Goal: Task Accomplishment & Management: Manage account settings

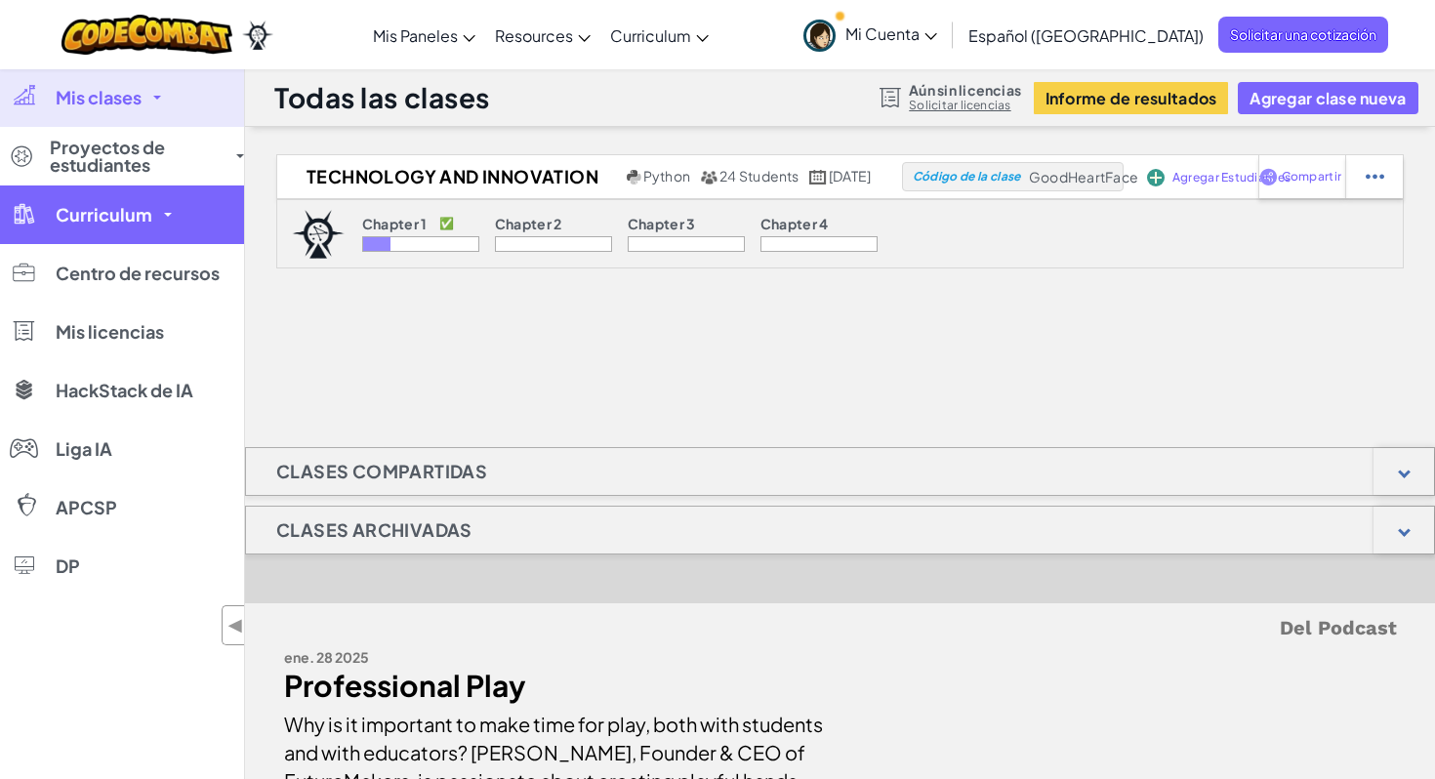
click at [170, 221] on link "Curriculum" at bounding box center [122, 214] width 244 height 59
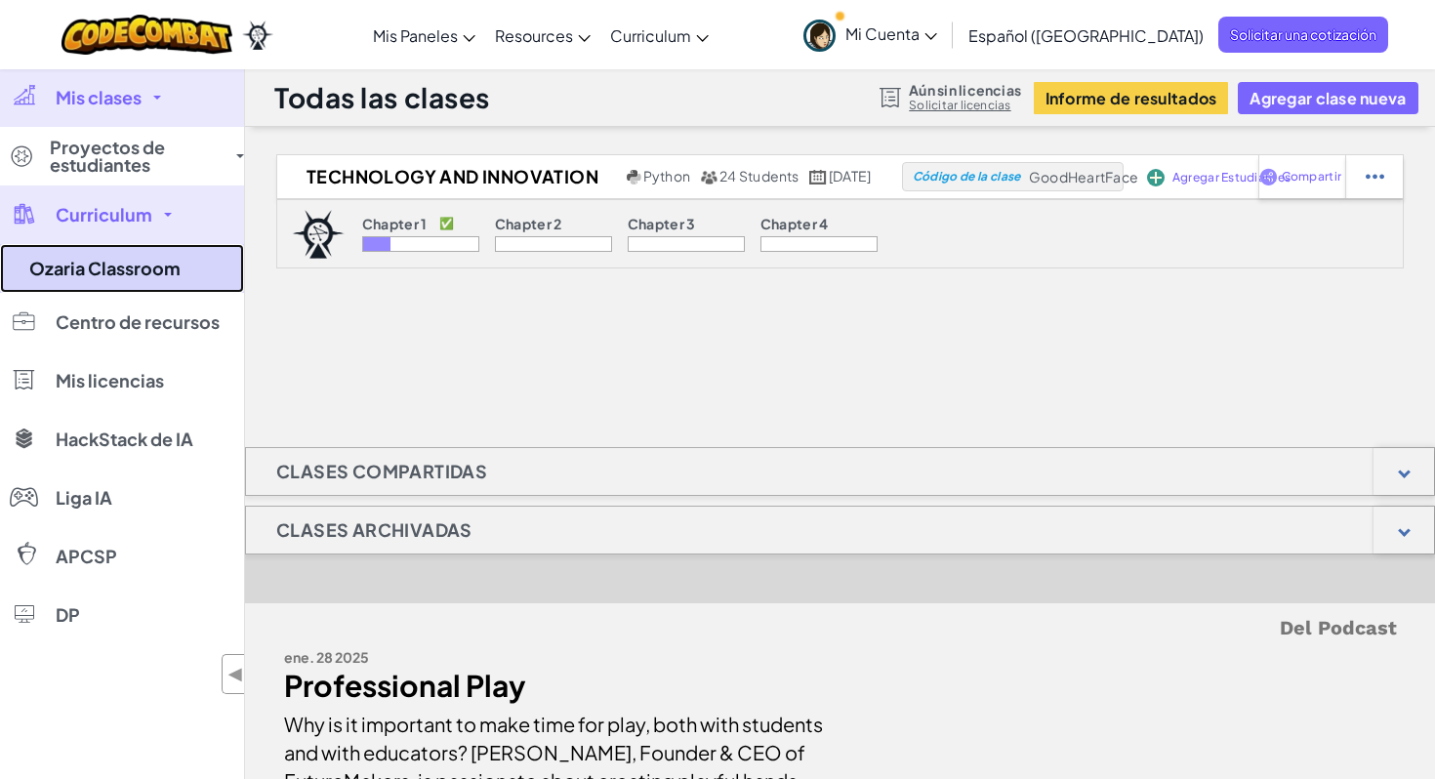
click at [147, 280] on link "Ozaria Classroom" at bounding box center [122, 268] width 244 height 49
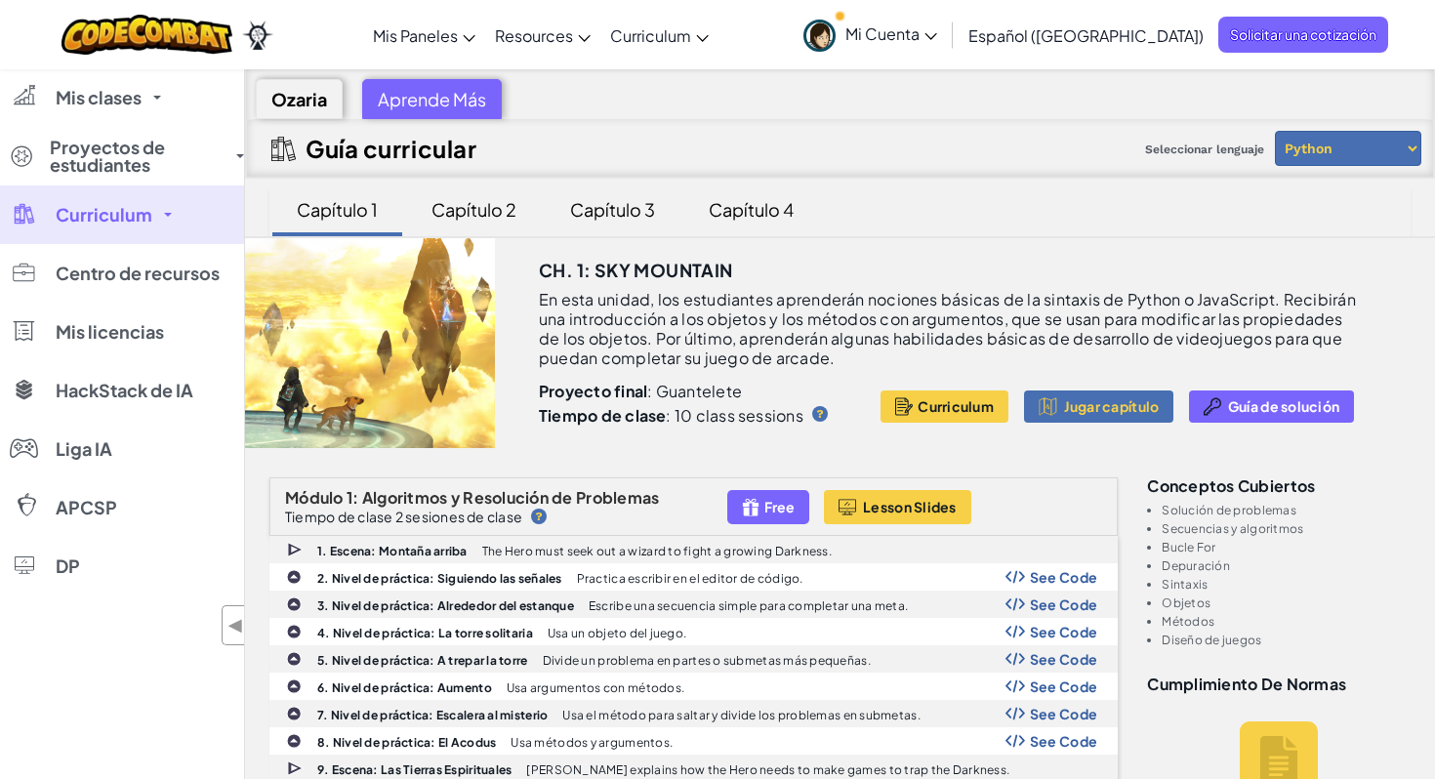
click at [480, 213] on div "Capítulo 2" at bounding box center [474, 209] width 124 height 46
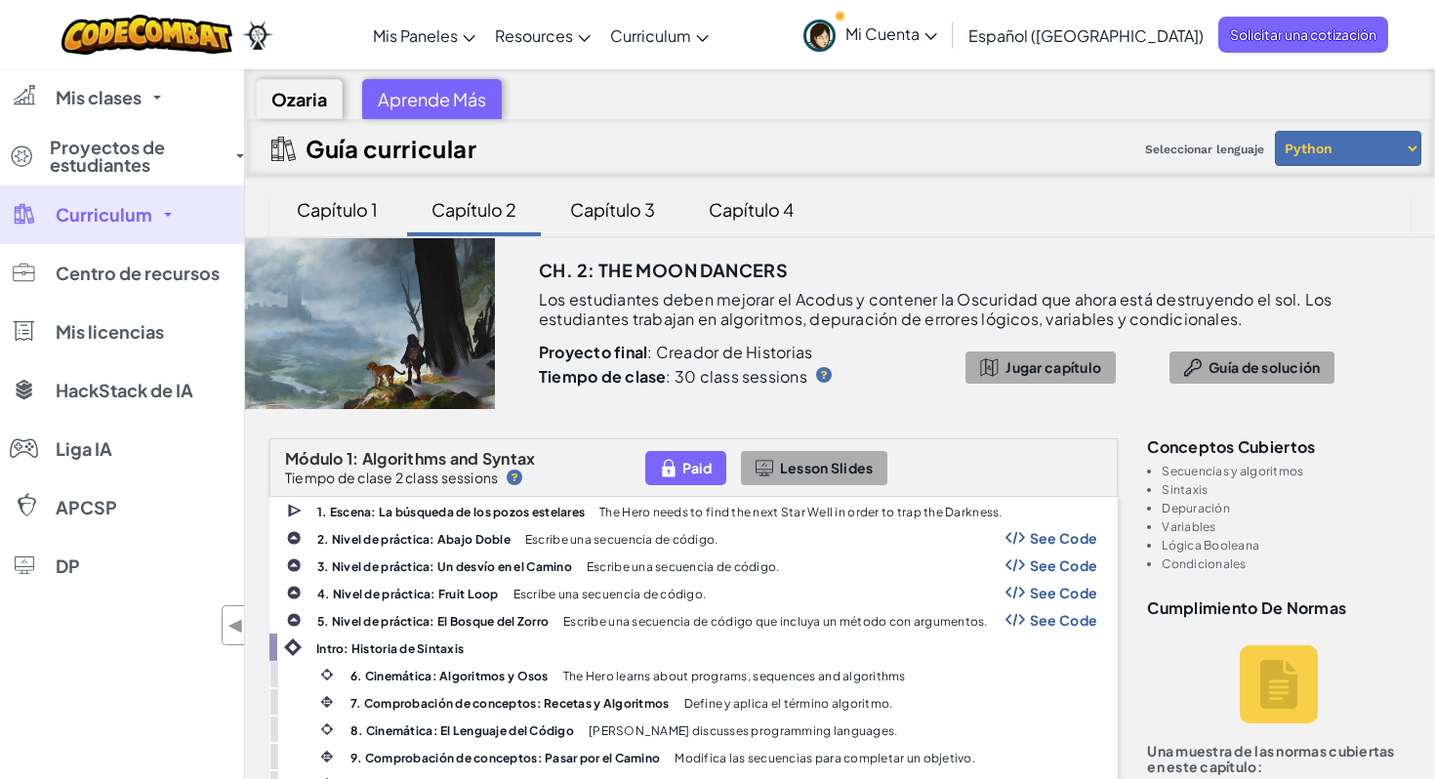
click at [611, 204] on div "Capítulo 3" at bounding box center [613, 209] width 124 height 46
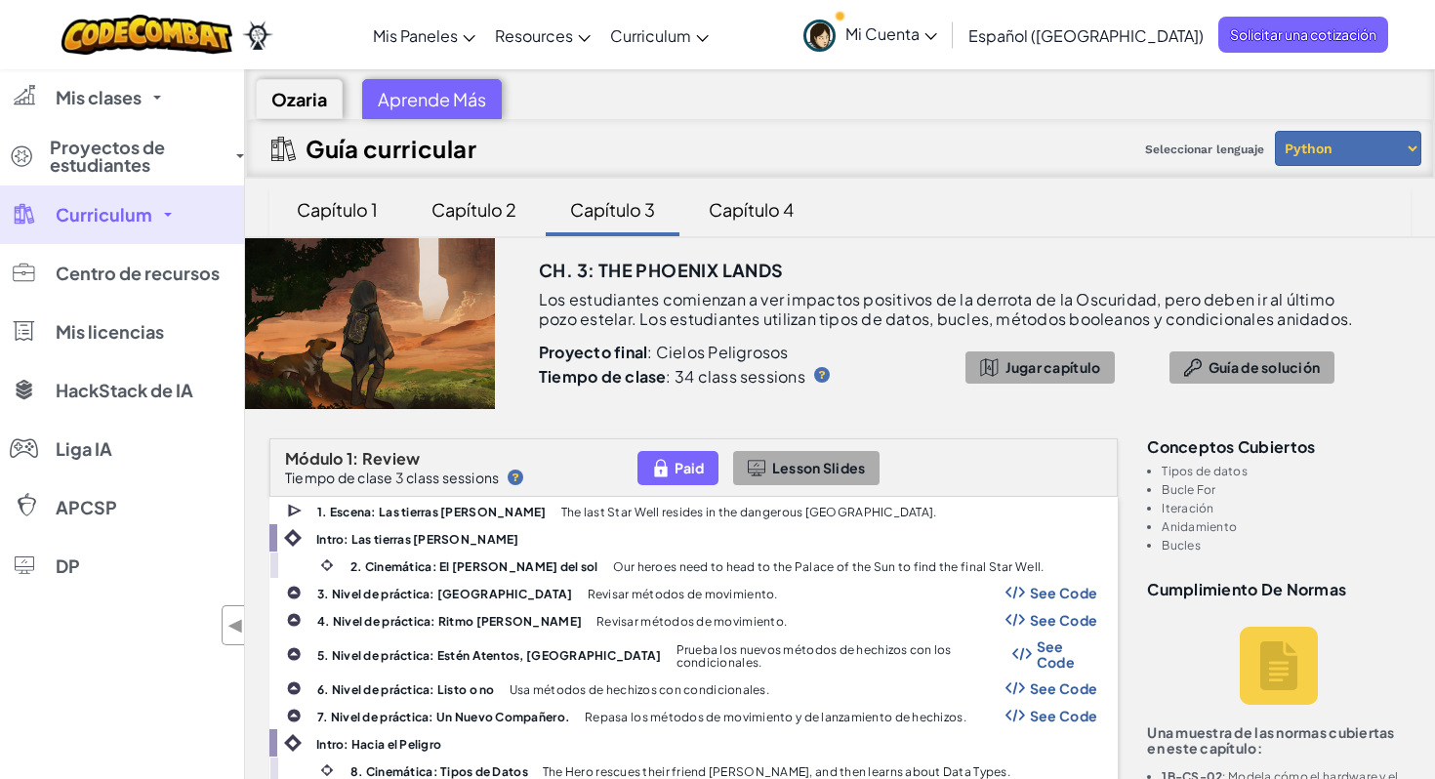
click at [784, 210] on div "Capítulo 4" at bounding box center [751, 209] width 124 height 46
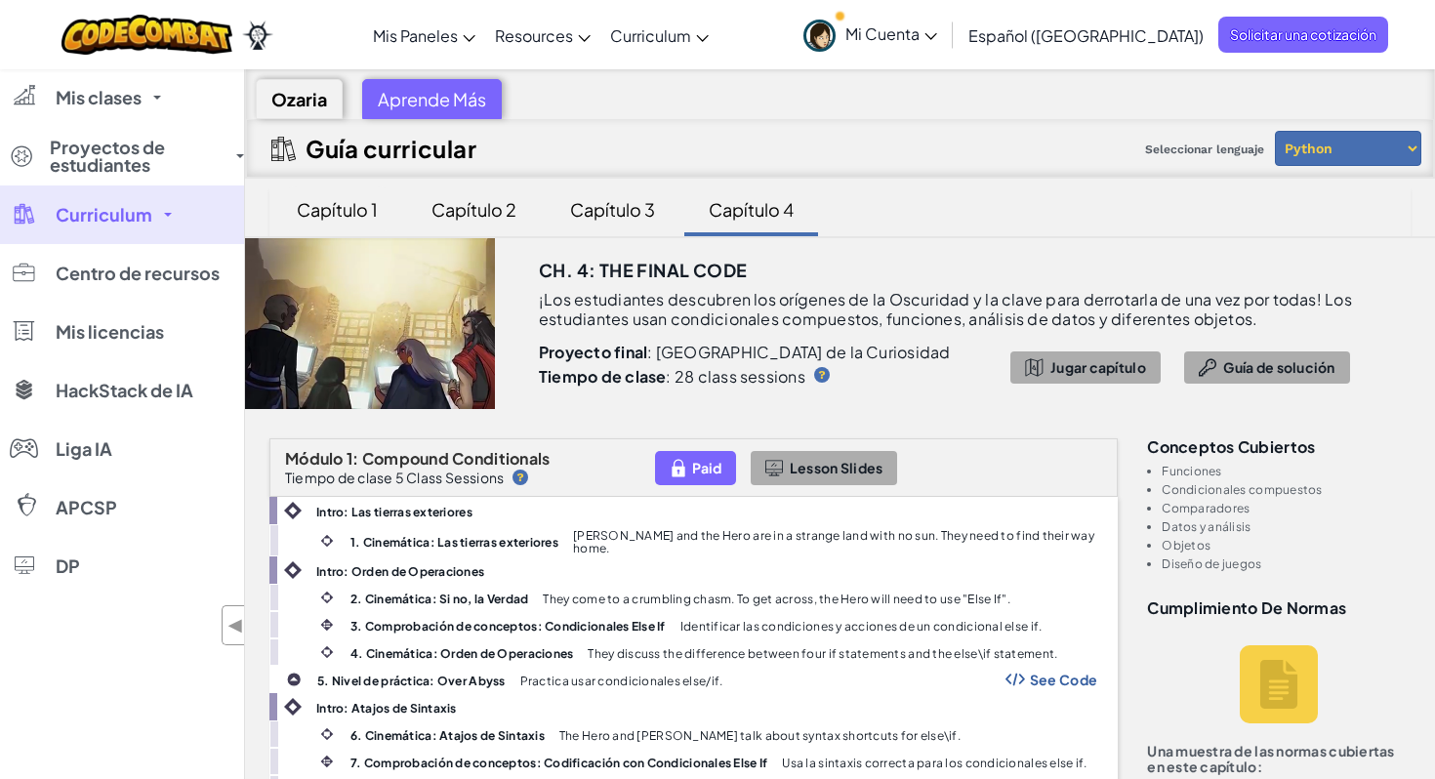
click at [358, 206] on div "Capítulo 1" at bounding box center [337, 209] width 120 height 46
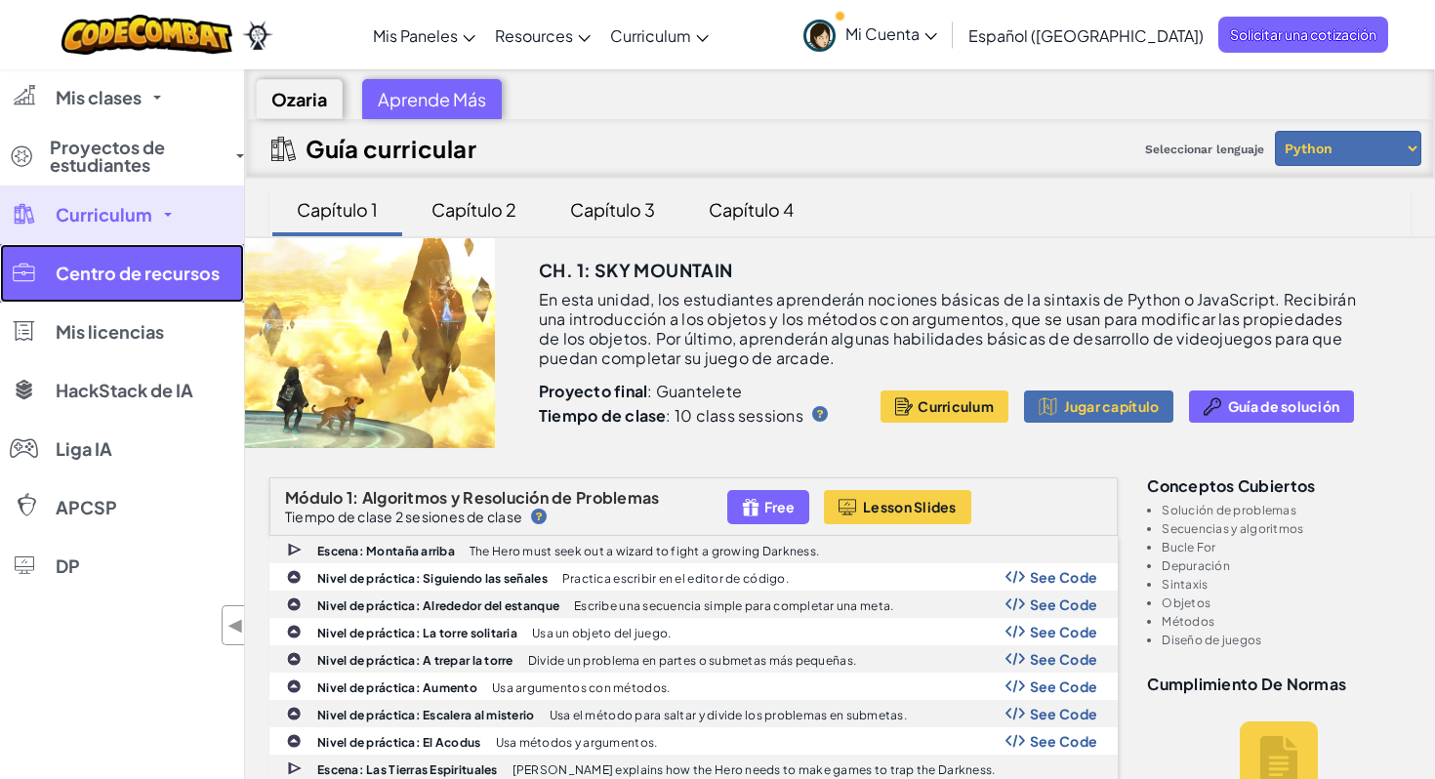
click at [69, 292] on link "Centro de recursos" at bounding box center [122, 273] width 244 height 59
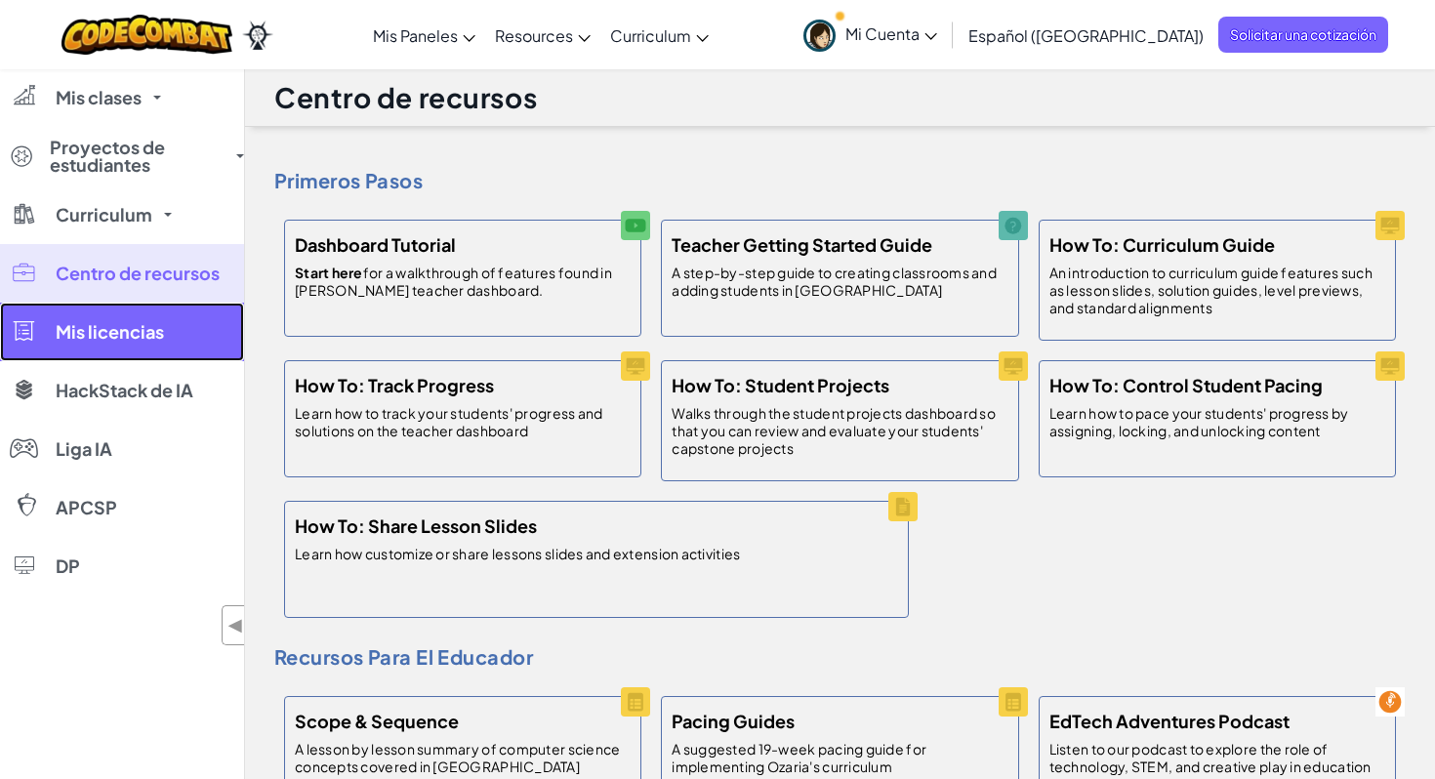
click at [67, 330] on span "Mis licencias" at bounding box center [110, 332] width 108 height 18
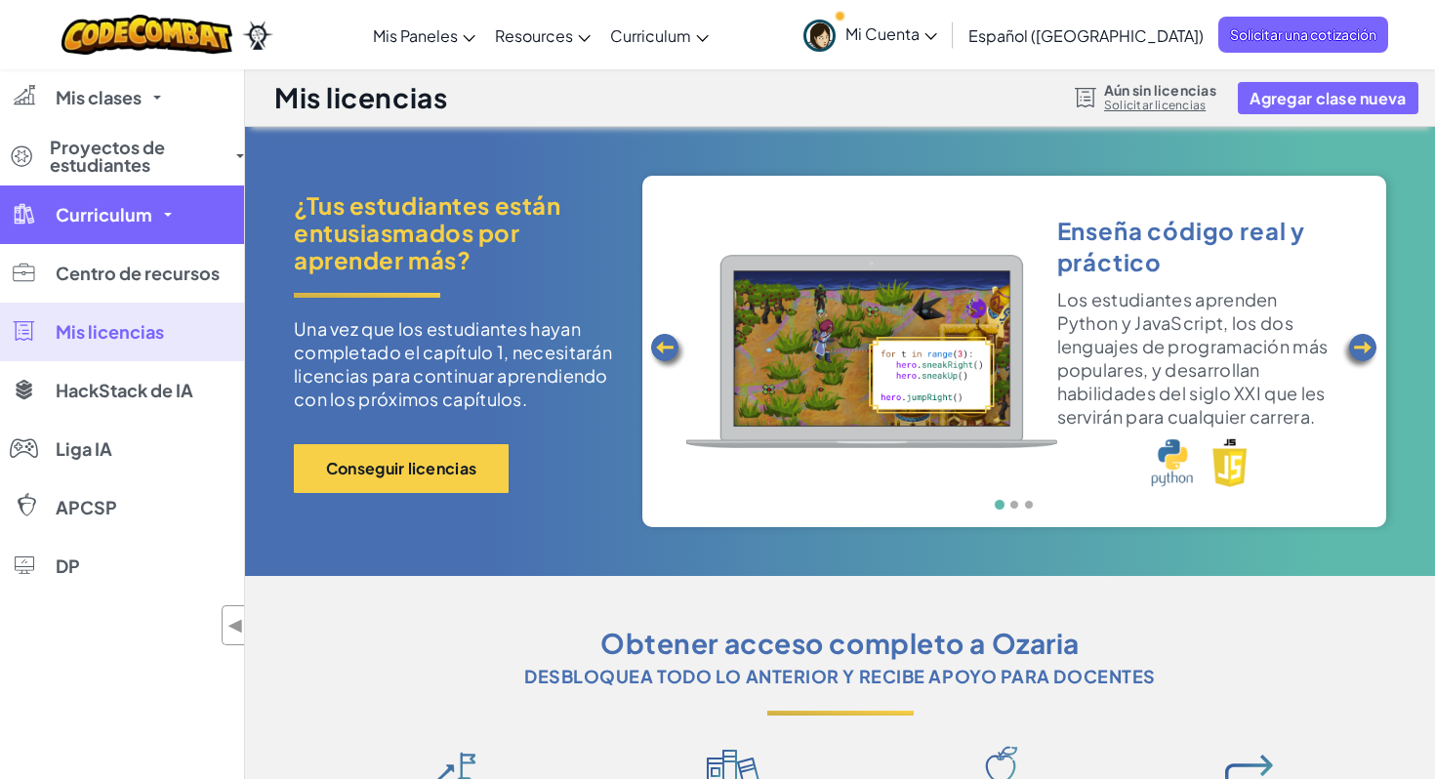
click at [107, 202] on link "Curriculum" at bounding box center [122, 214] width 244 height 59
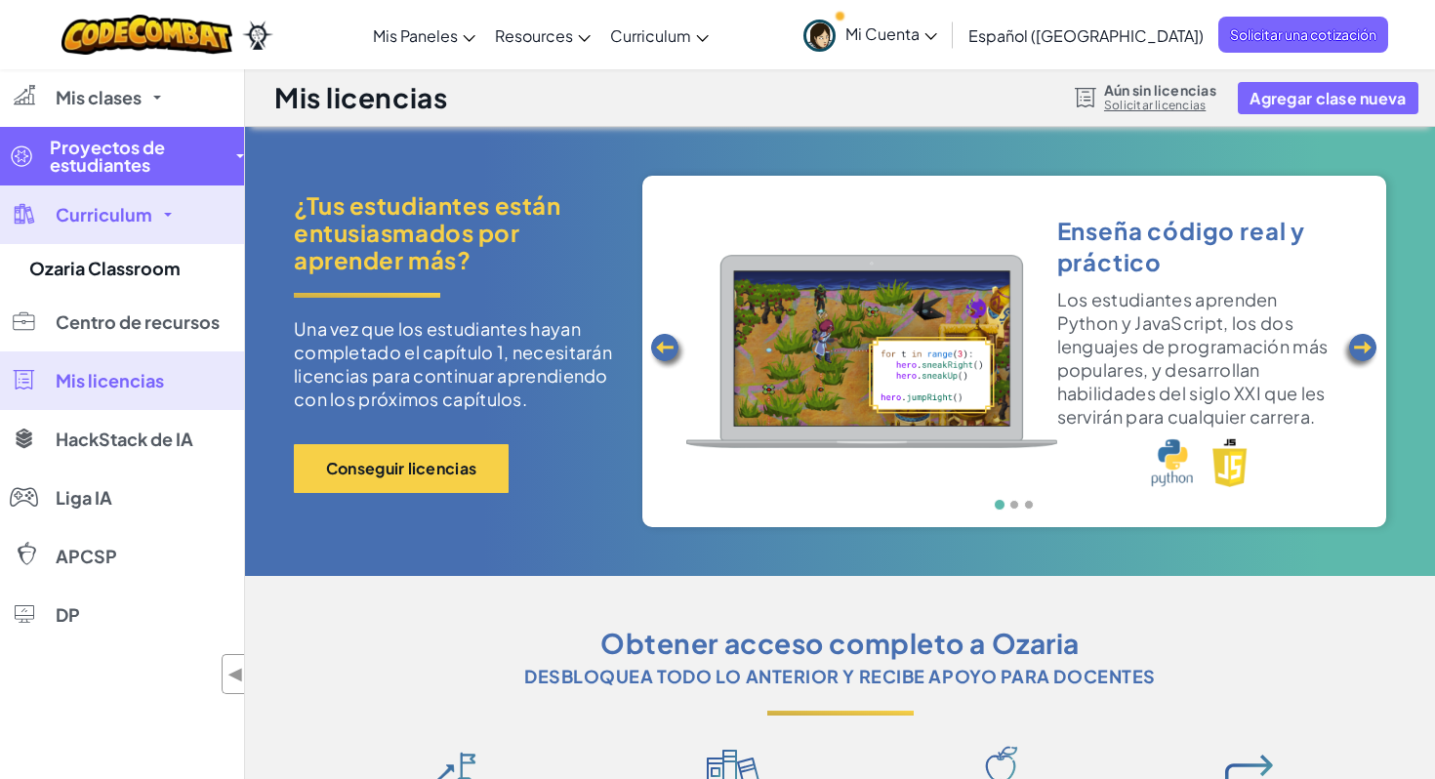
click at [121, 163] on span "Proyectos de estudiantes" at bounding box center [137, 156] width 175 height 35
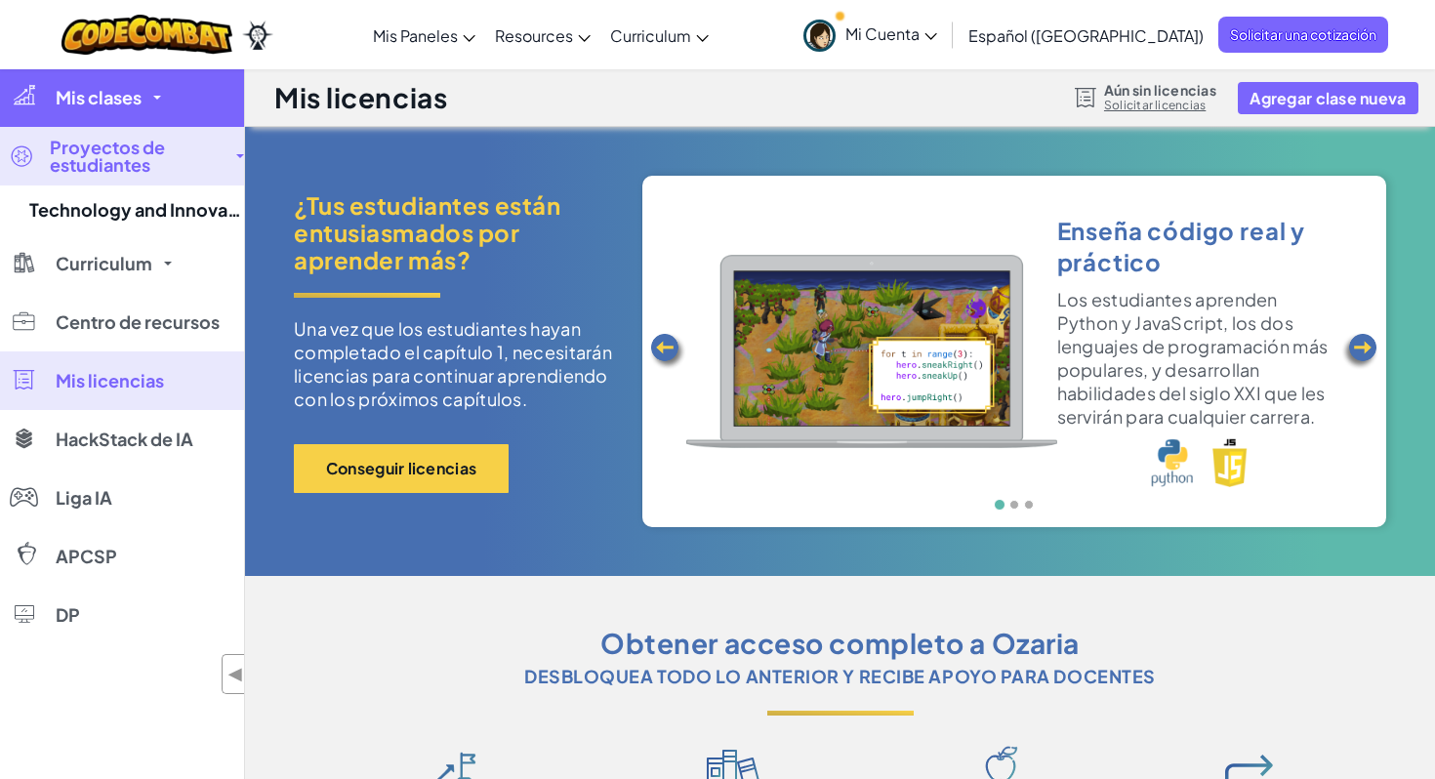
click at [122, 95] on span "Mis clases" at bounding box center [99, 98] width 86 height 18
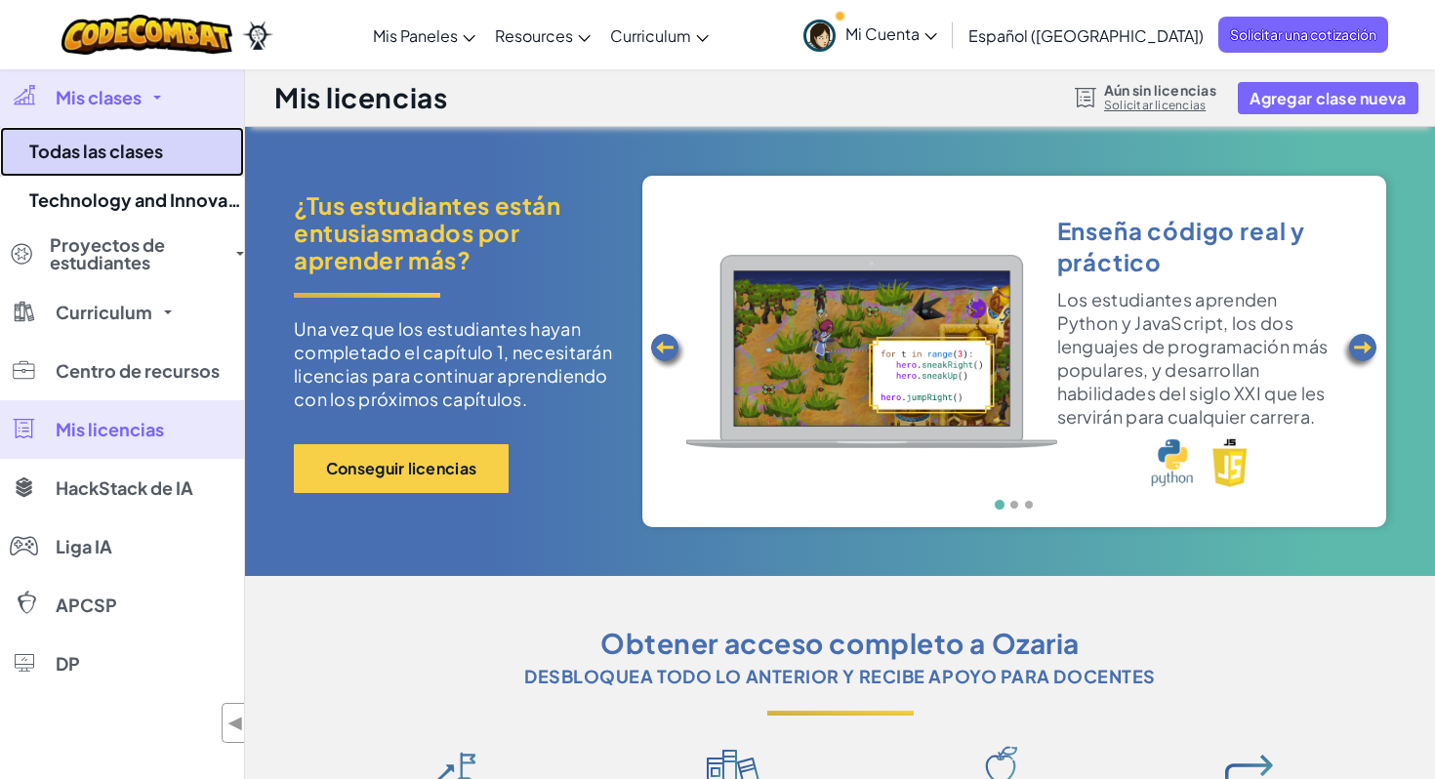
click at [146, 133] on link "Todas las clases" at bounding box center [122, 152] width 244 height 50
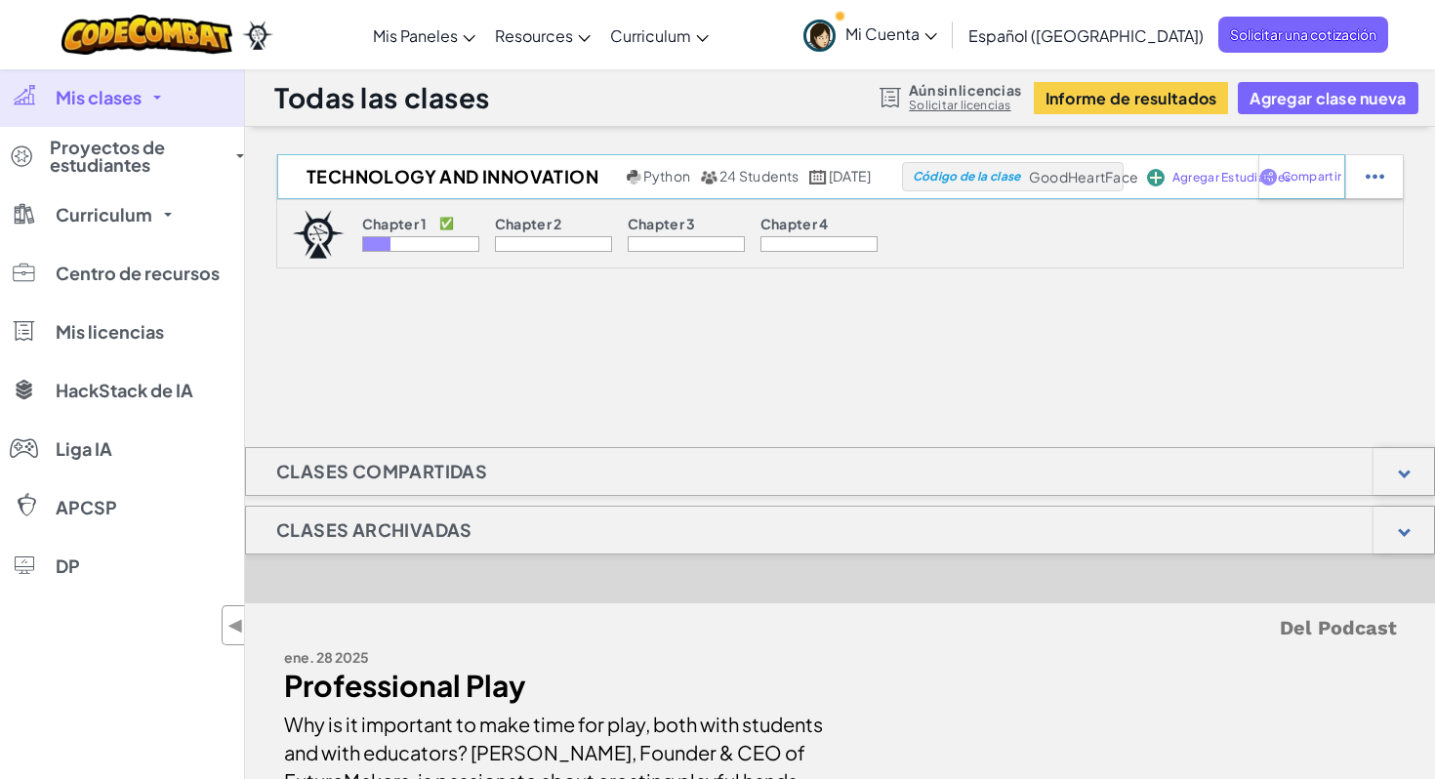
click at [1106, 170] on span "GoodHeartFace" at bounding box center [1083, 177] width 109 height 18
click at [404, 227] on p "Chapter 1" at bounding box center [394, 224] width 65 height 16
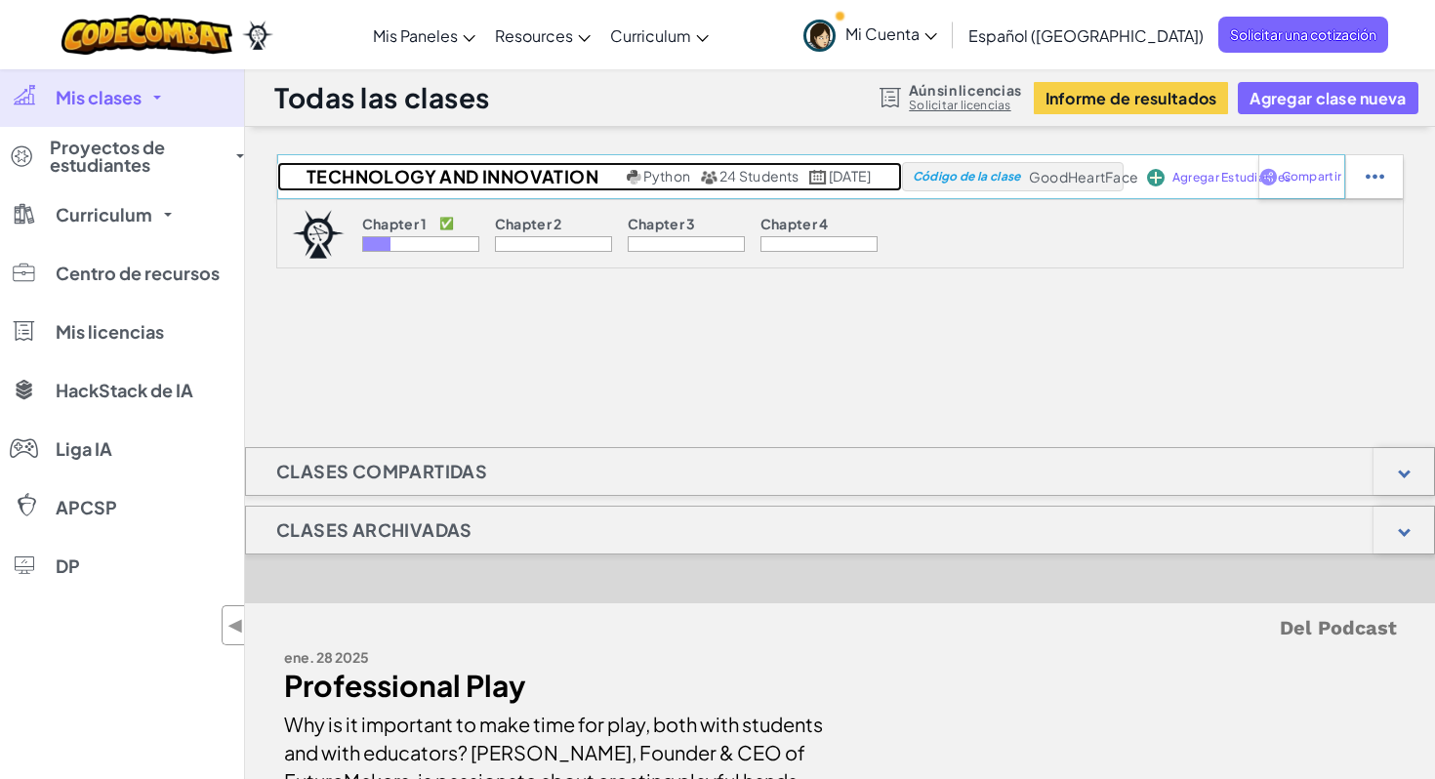
click at [719, 173] on span "24 Students" at bounding box center [759, 176] width 80 height 18
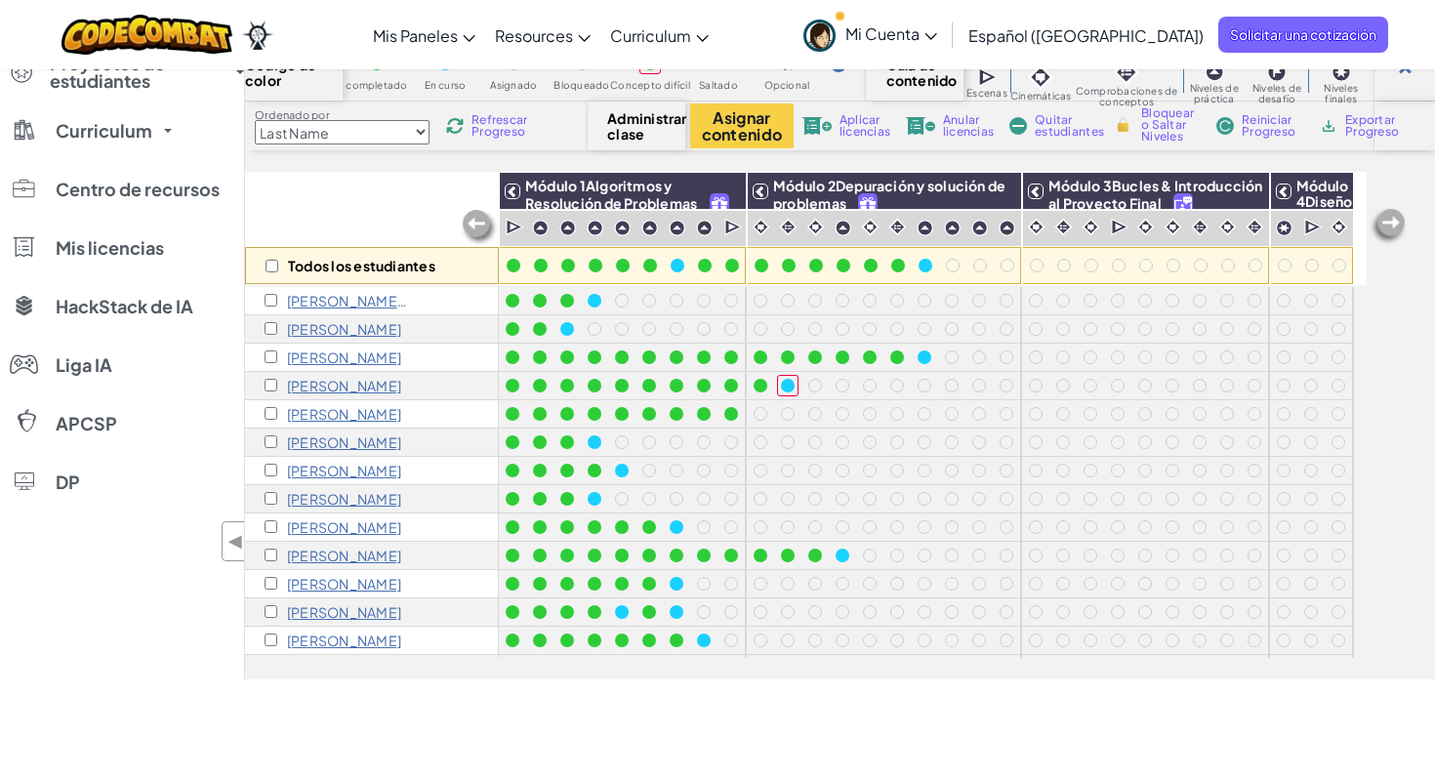
scroll to position [47, 0]
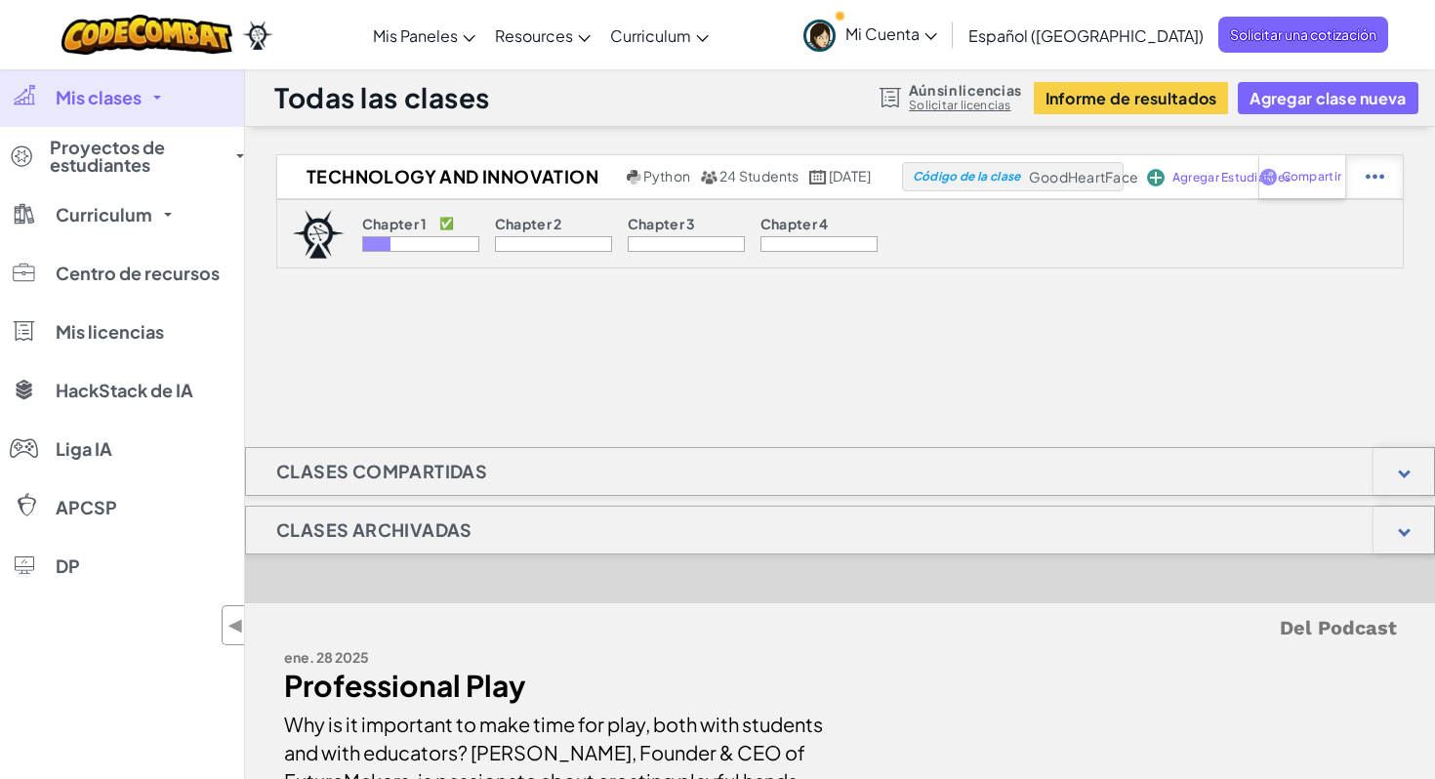
click at [1361, 176] on div at bounding box center [1374, 176] width 58 height 43
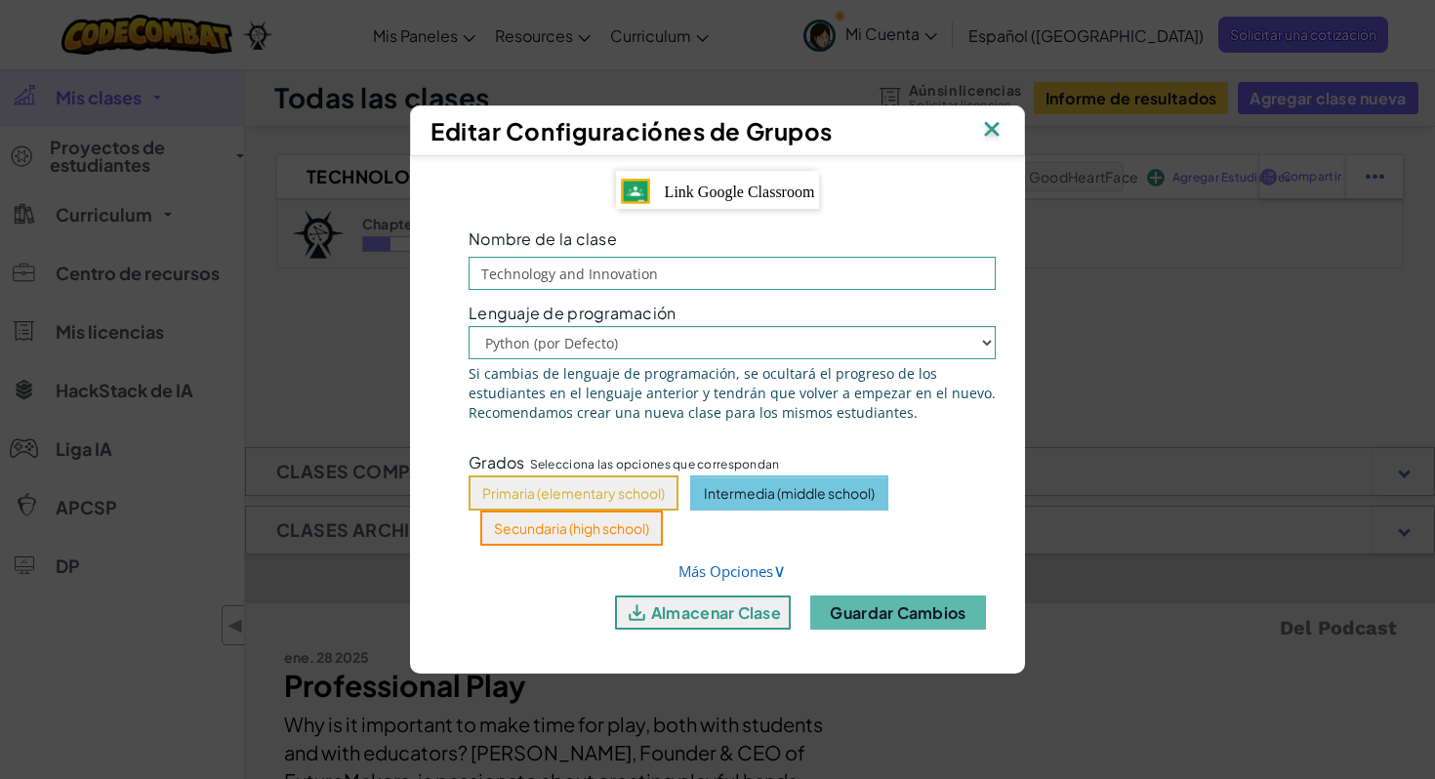
click at [987, 129] on img at bounding box center [991, 130] width 25 height 29
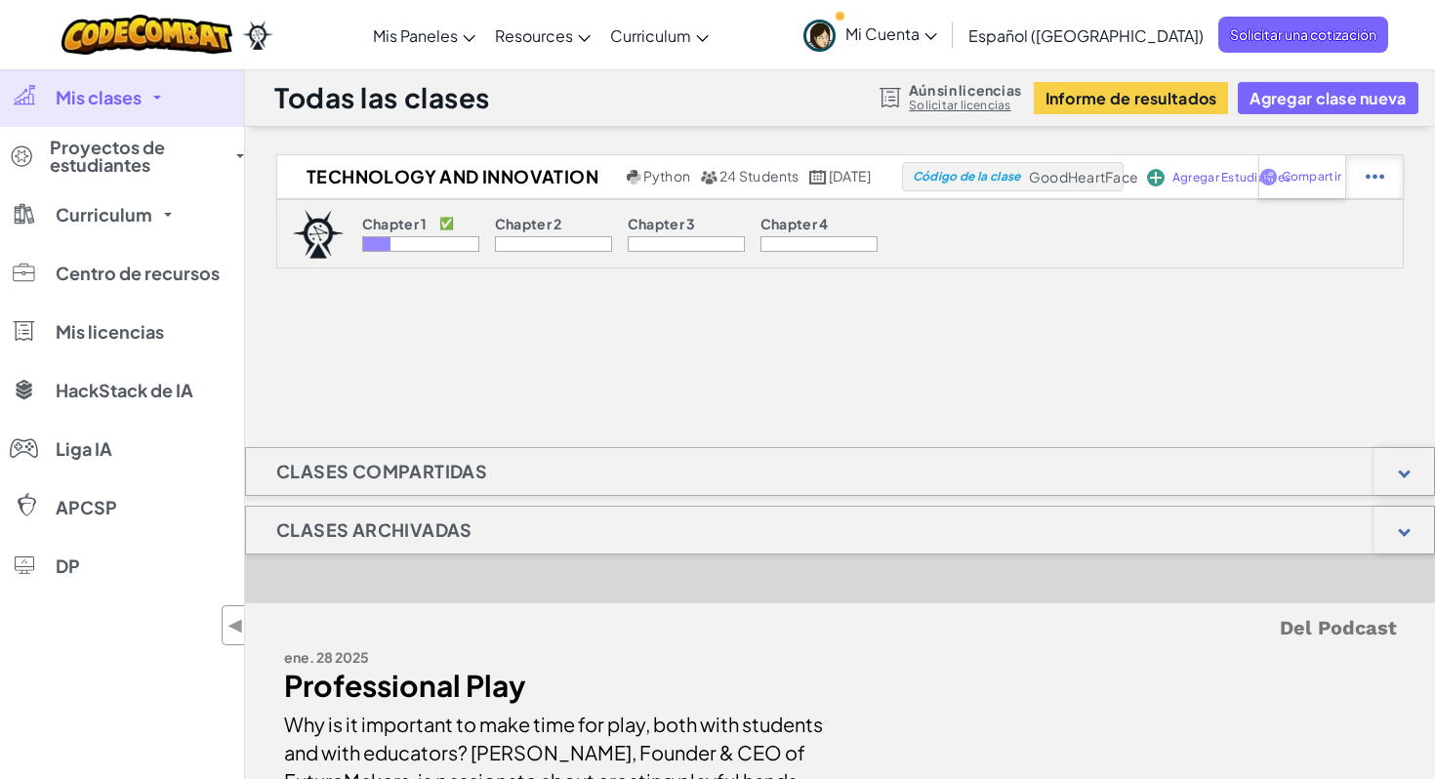
click at [1369, 183] on img at bounding box center [1375, 177] width 19 height 18
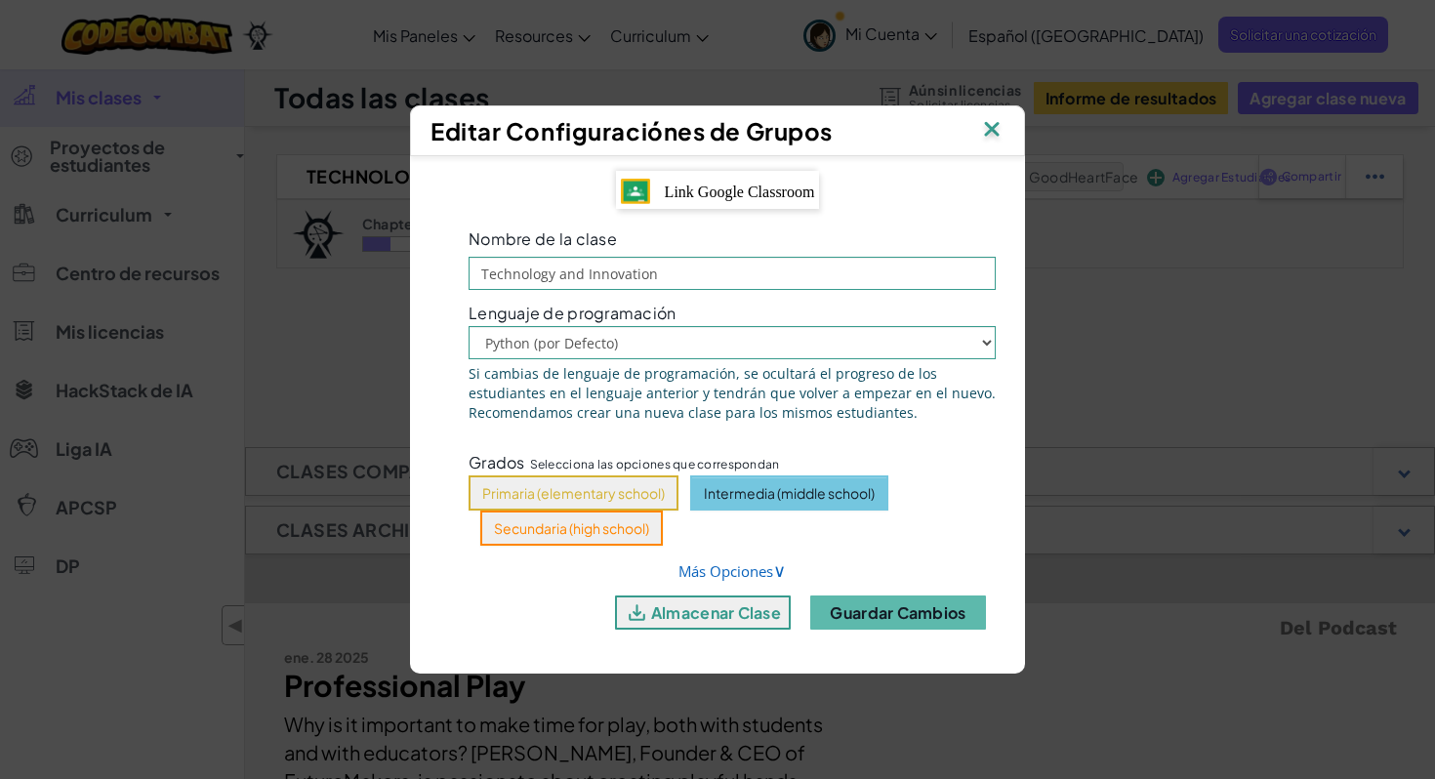
click at [993, 134] on img at bounding box center [991, 130] width 25 height 29
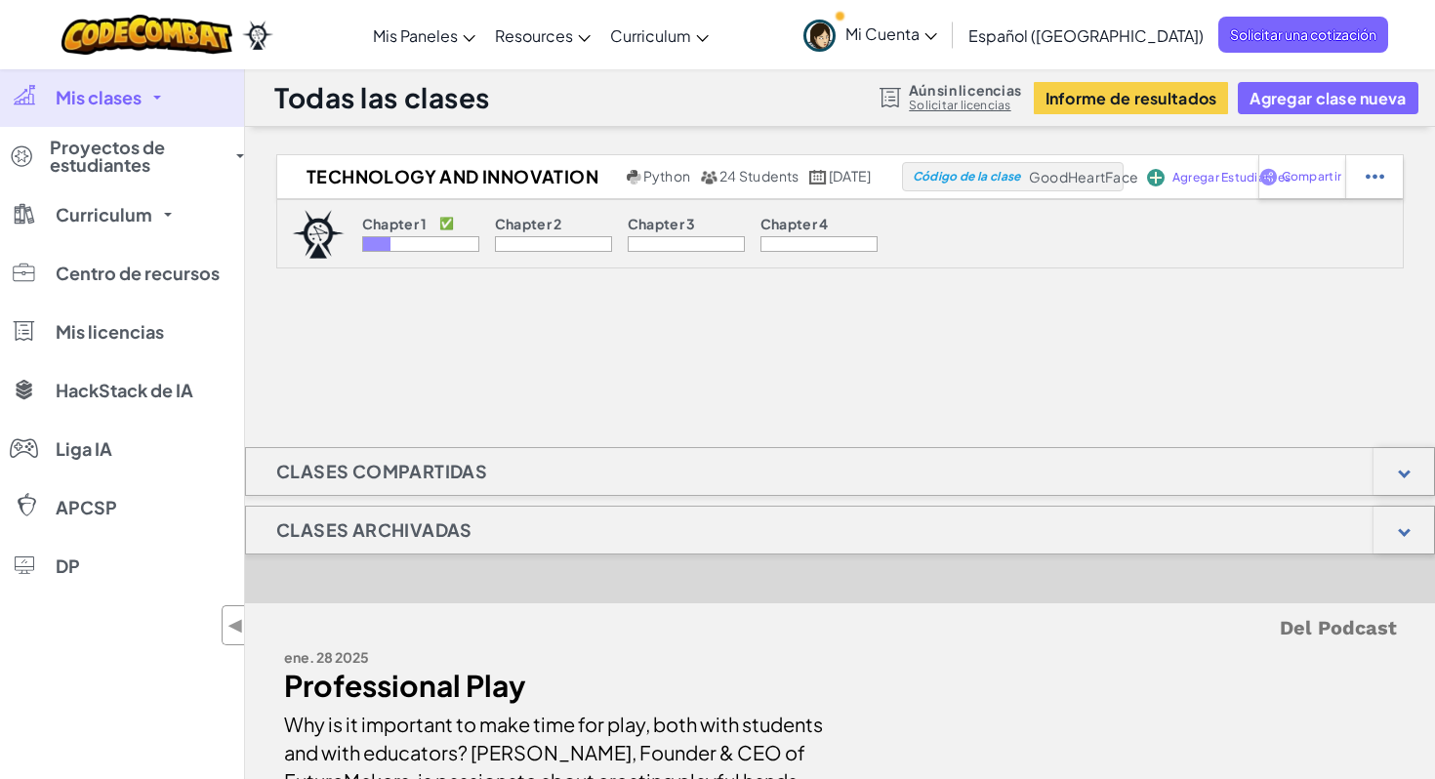
click at [371, 248] on div at bounding box center [376, 244] width 27 height 14
click at [391, 226] on p "Chapter 1" at bounding box center [394, 224] width 65 height 16
click at [448, 226] on p "✅" at bounding box center [446, 224] width 15 height 16
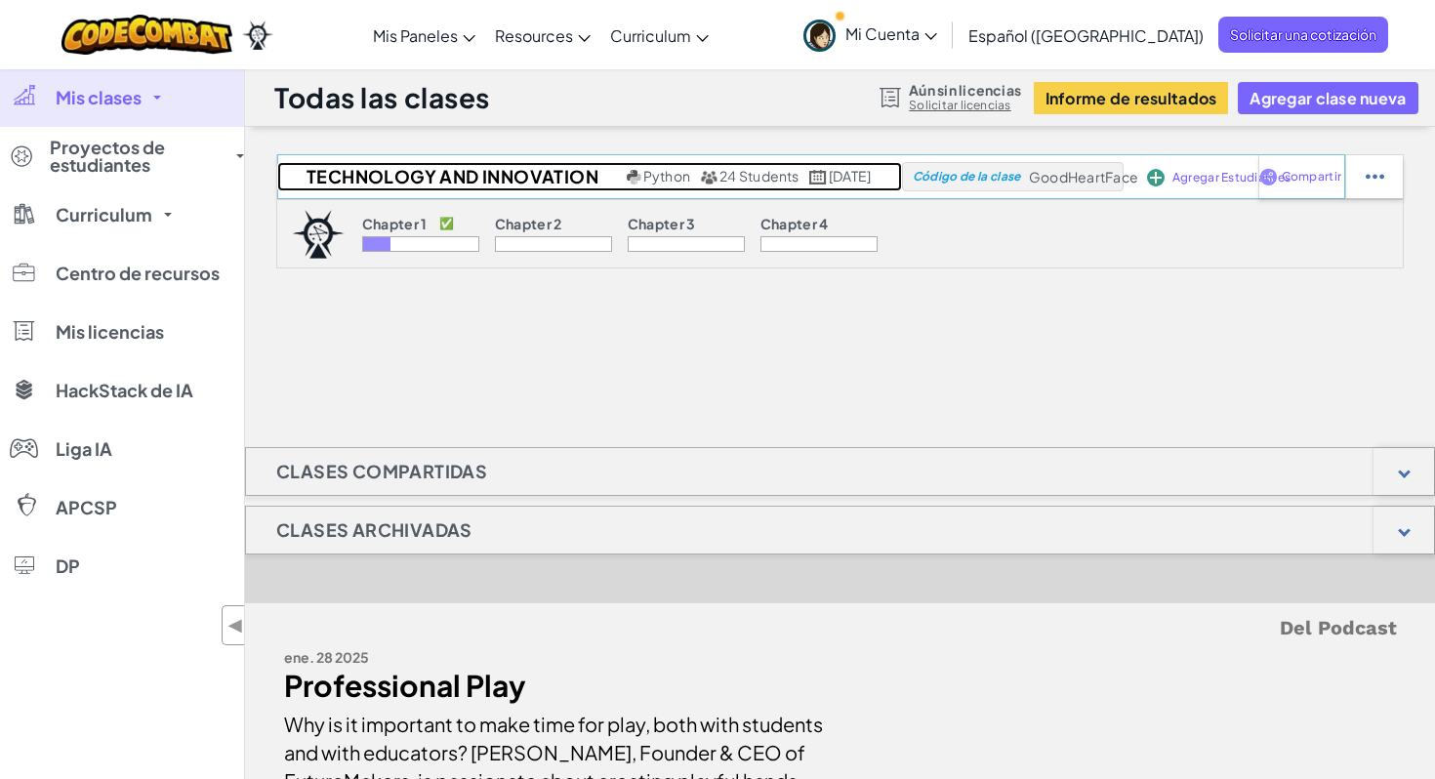
click at [719, 178] on span "24 Students" at bounding box center [759, 176] width 80 height 18
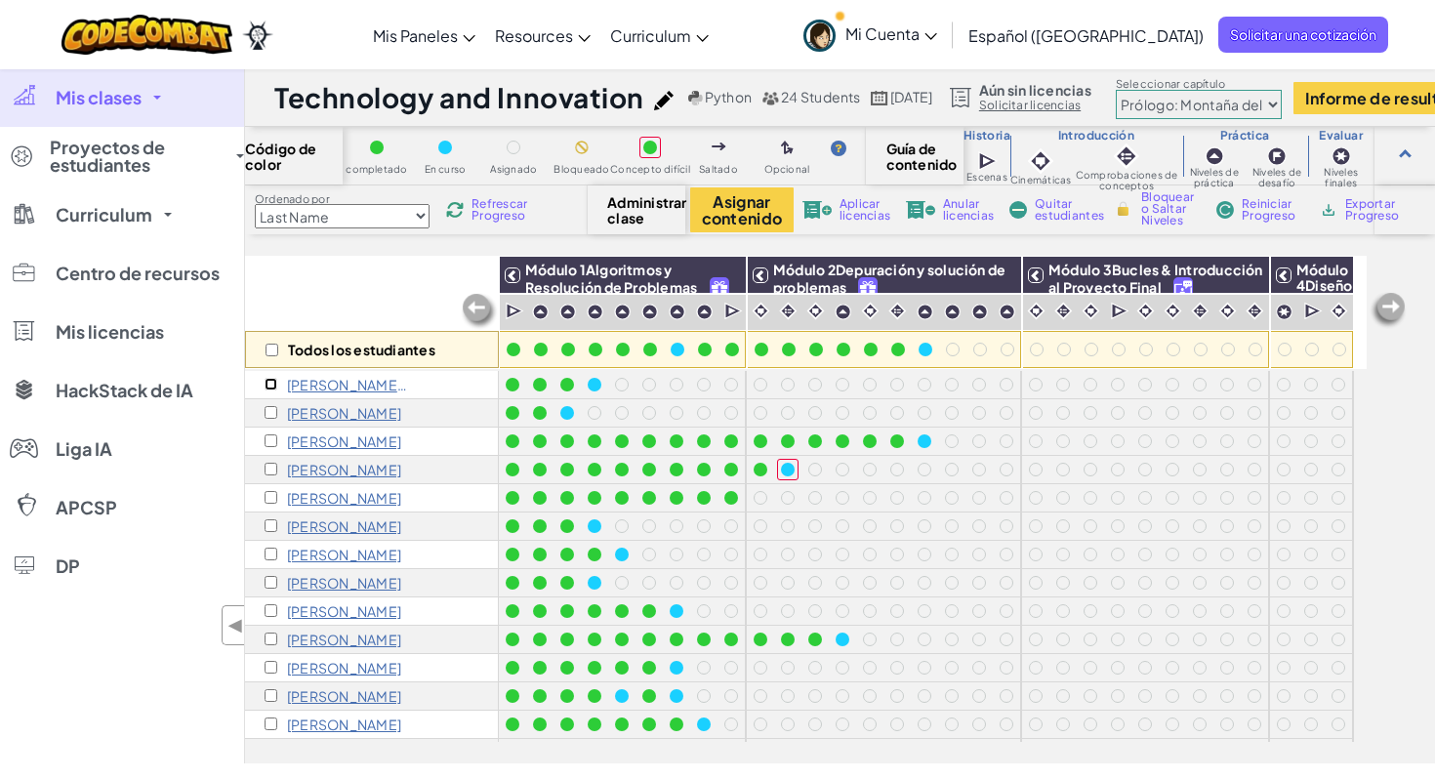
click at [273, 380] on input "checkbox" at bounding box center [271, 384] width 13 height 13
checkbox input "true"
click at [269, 414] on input "checkbox" at bounding box center [271, 412] width 13 height 13
checkbox input "true"
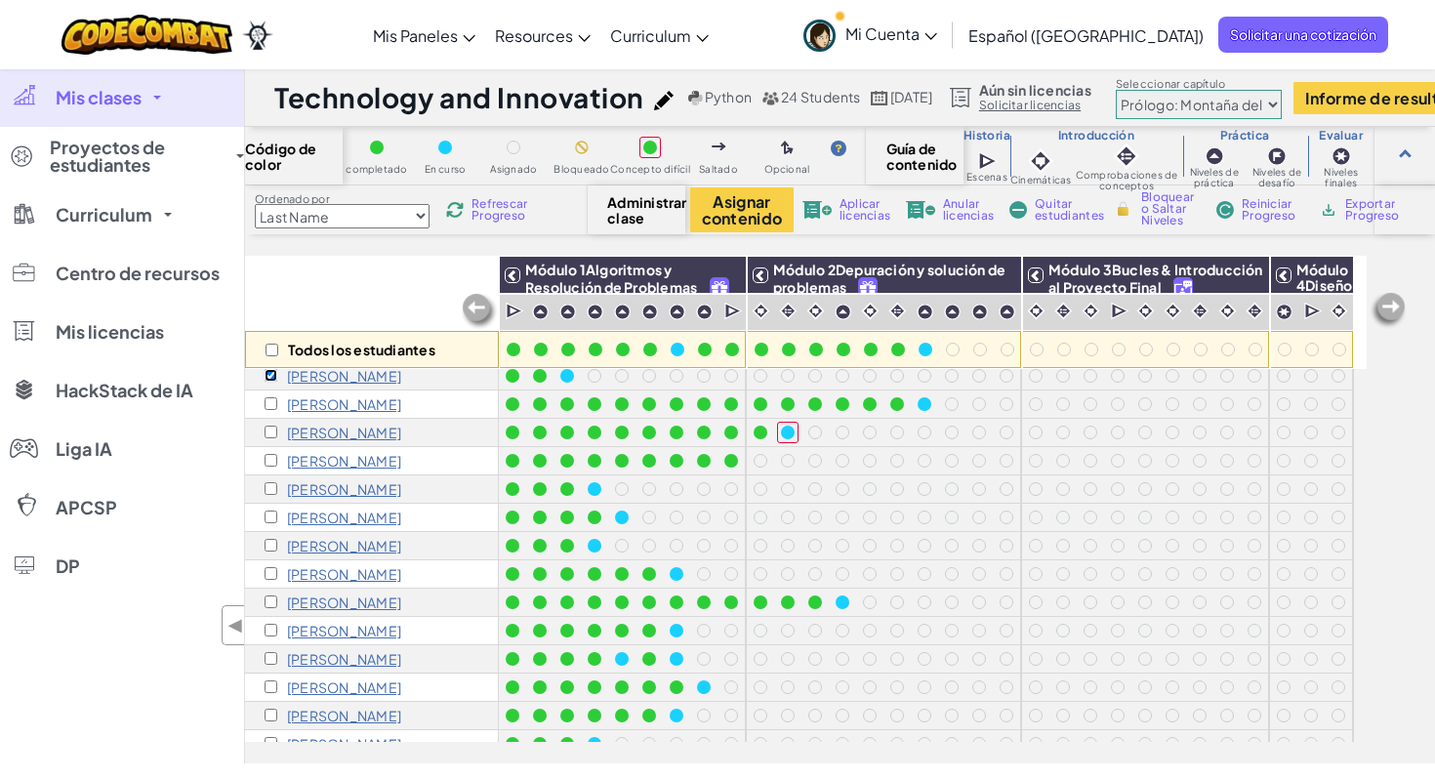
scroll to position [20, 0]
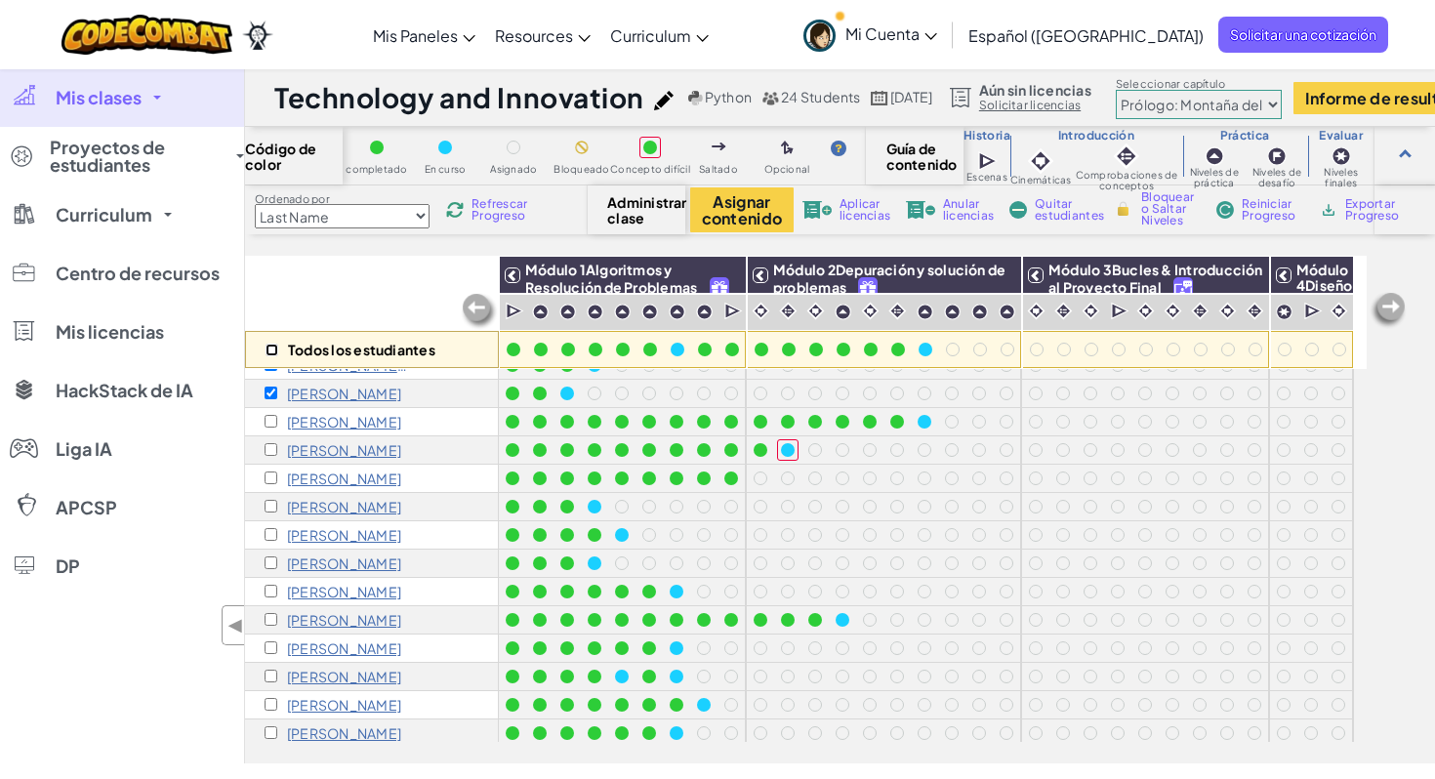
click at [272, 347] on input "checkbox" at bounding box center [272, 350] width 13 height 13
checkbox input "true"
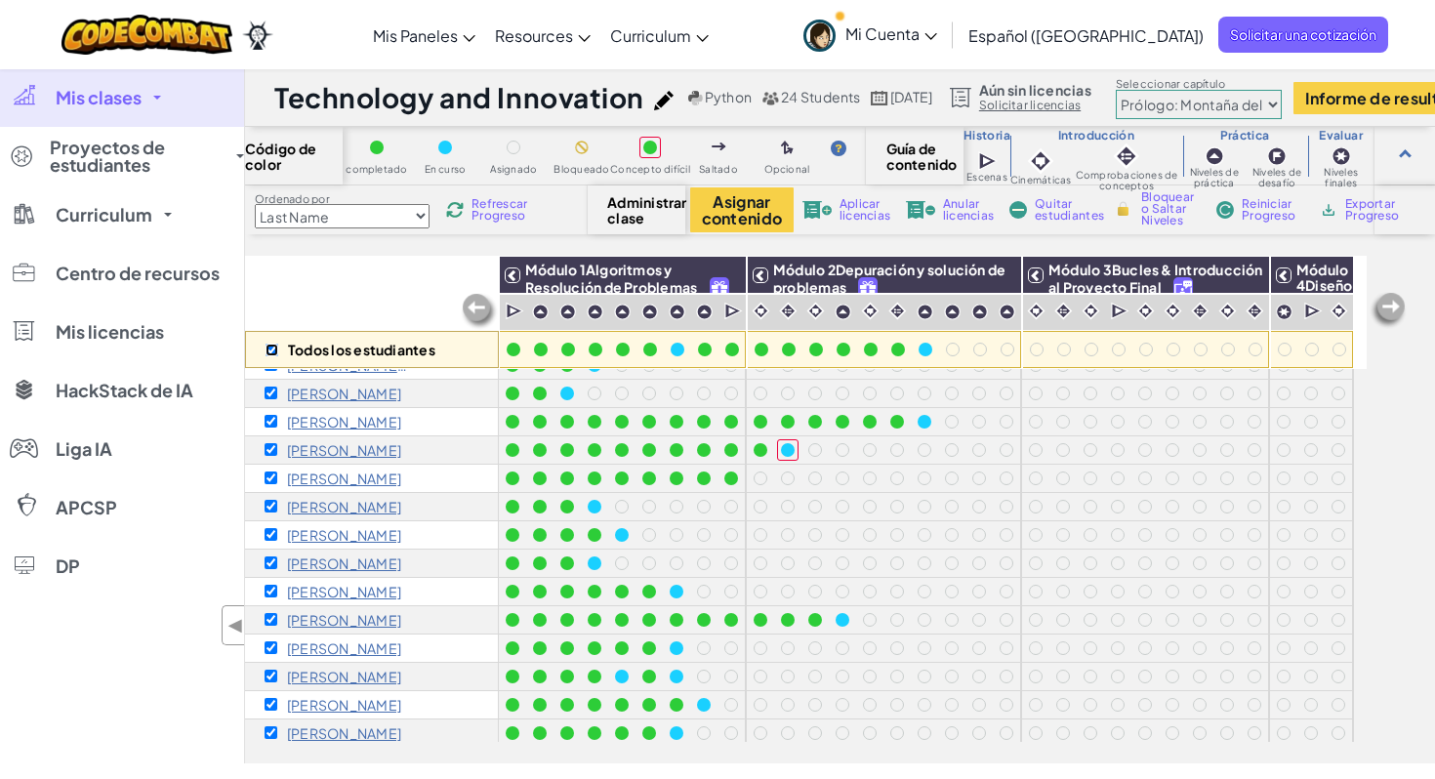
checkbox input "true"
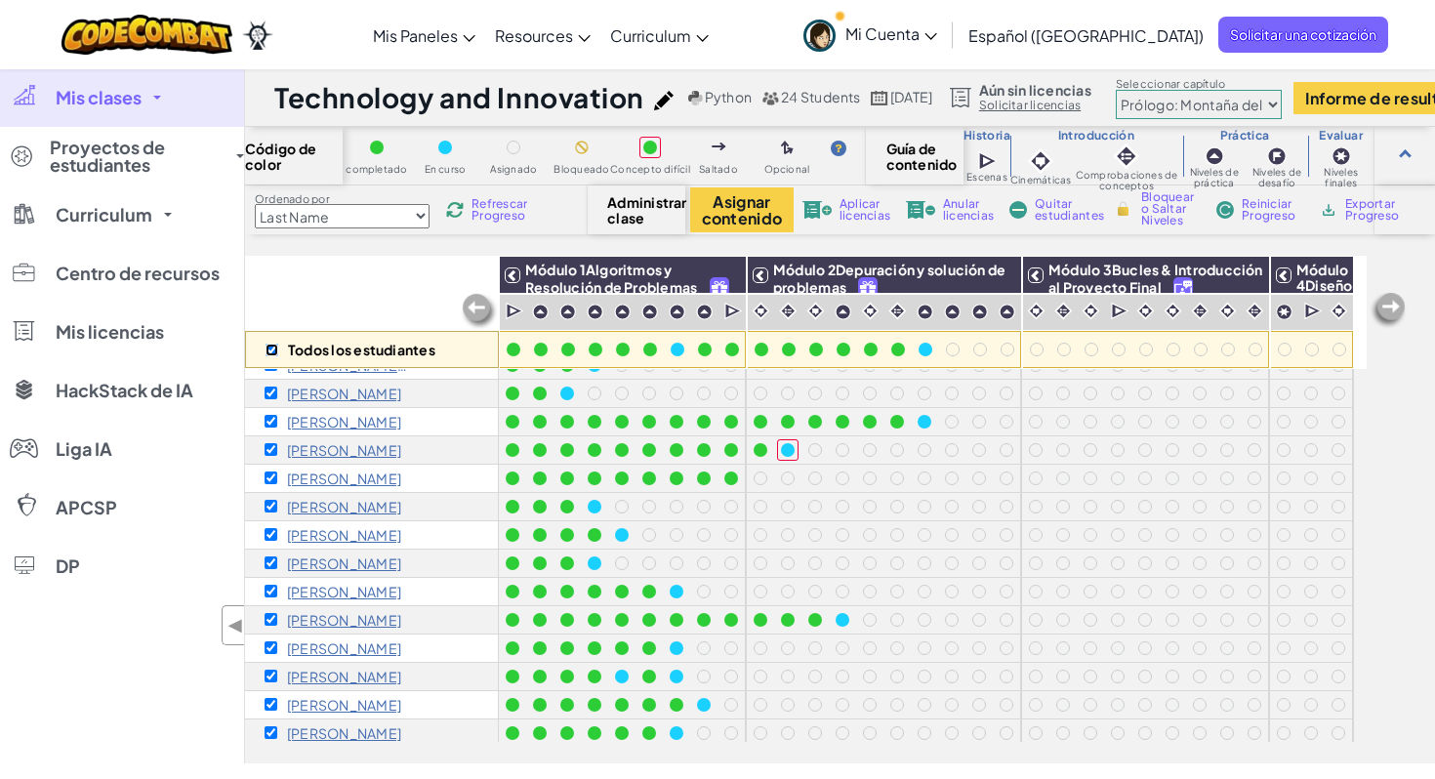
checkbox input "true"
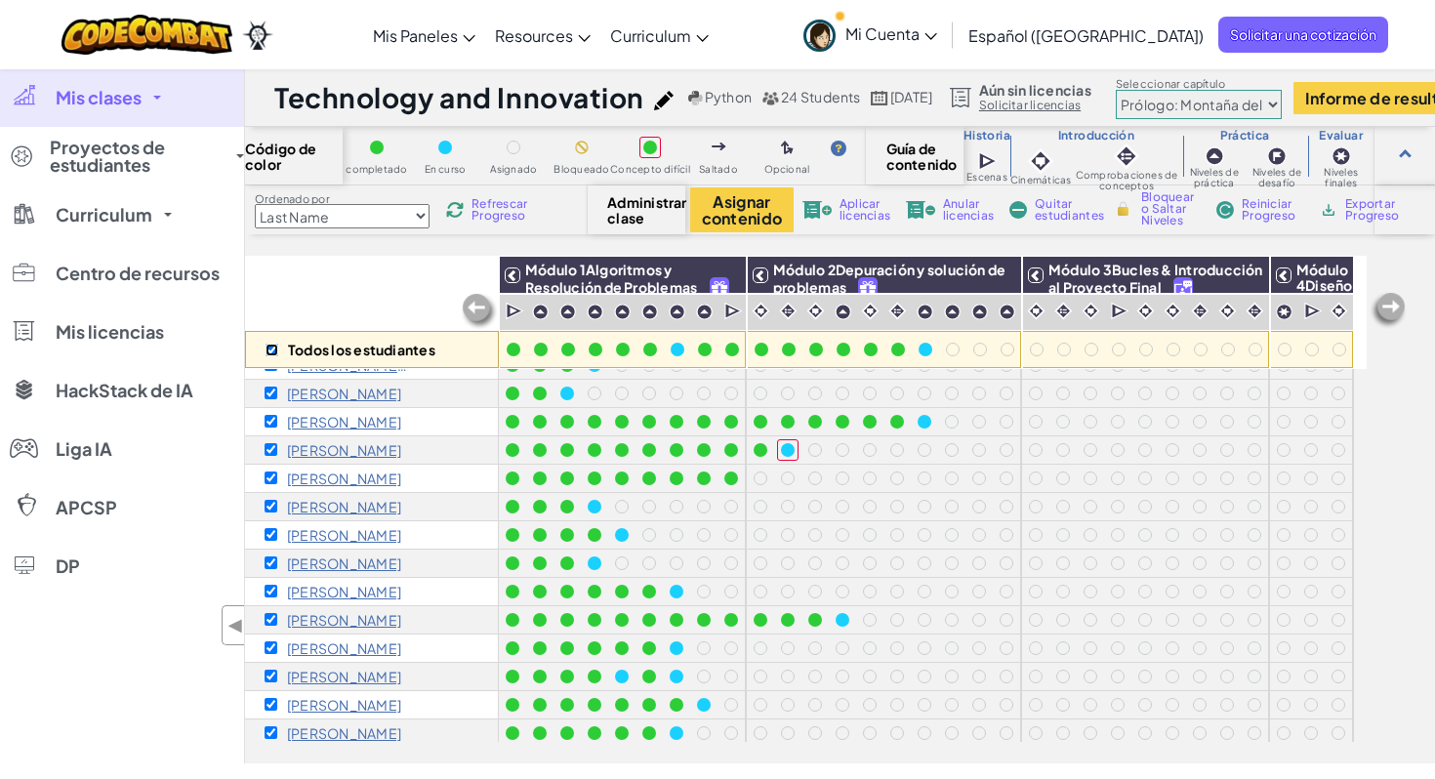
checkbox input "true"
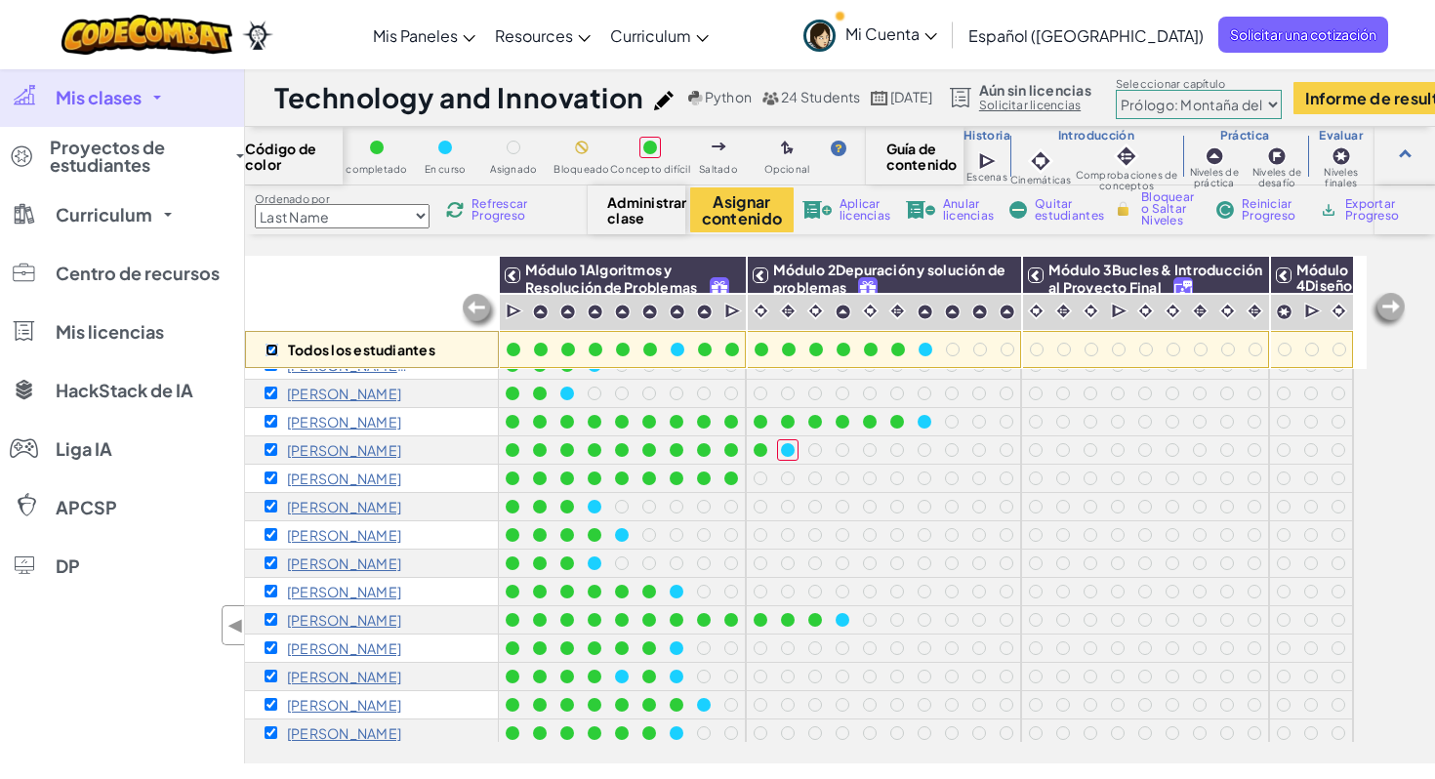
checkbox input "true"
click at [1072, 208] on span "Quitar estudiantes" at bounding box center [1069, 209] width 69 height 23
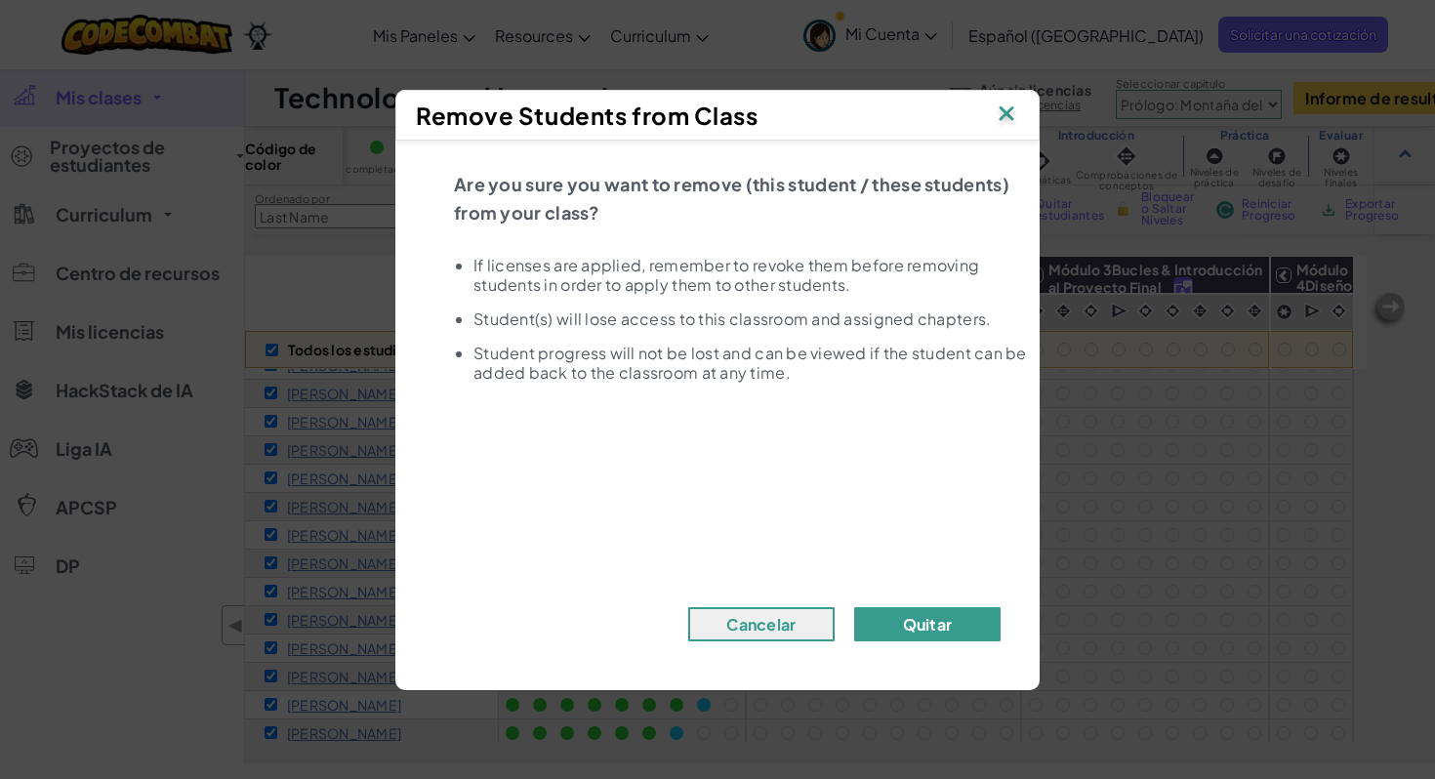
click at [946, 623] on button "Quitar" at bounding box center [927, 624] width 146 height 34
checkbox input "false"
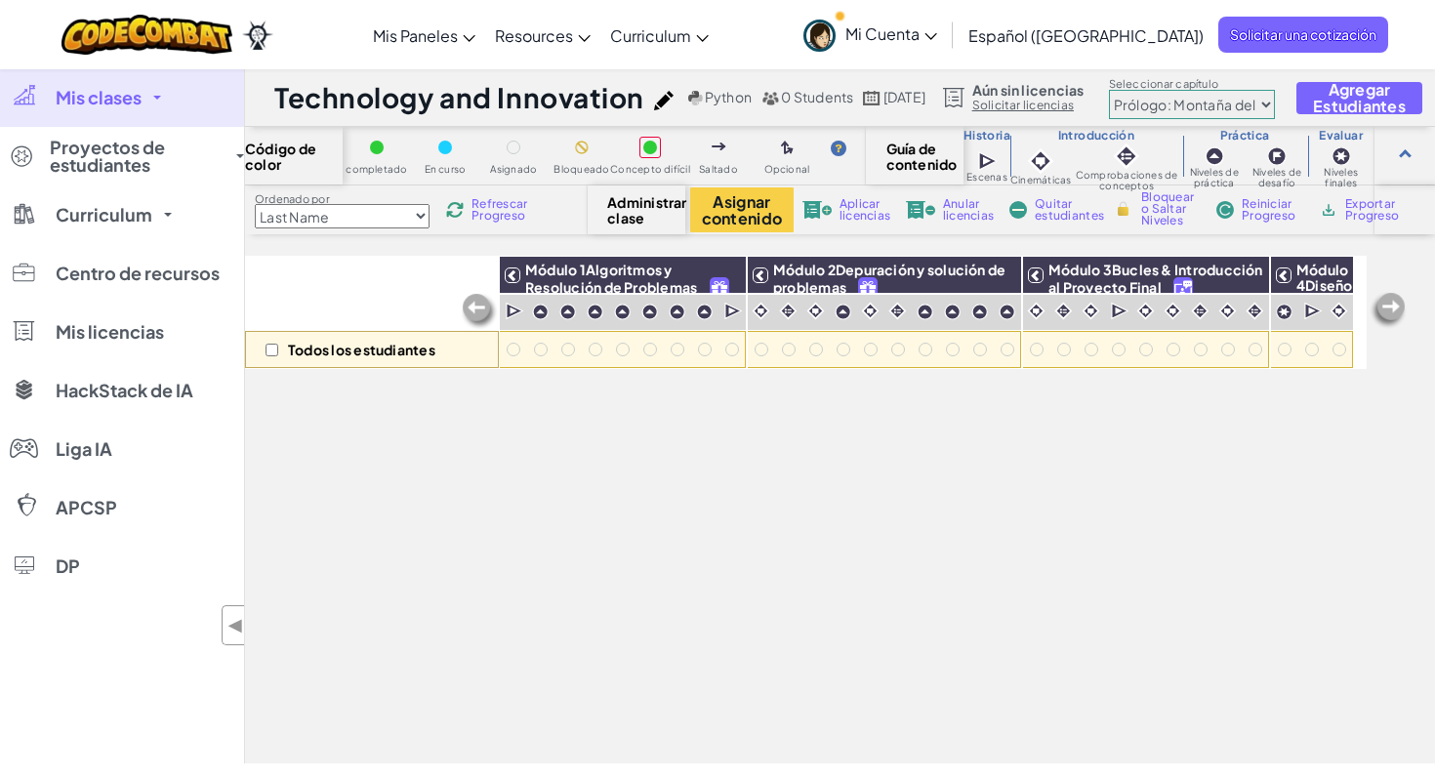
click at [933, 618] on button "Quitar" at bounding box center [927, 624] width 146 height 34
click at [423, 103] on h1 "Technology and Innovation" at bounding box center [459, 97] width 370 height 37
click at [573, 85] on h1 "Technology and Innovation" at bounding box center [459, 97] width 370 height 37
click at [659, 99] on img at bounding box center [664, 101] width 20 height 20
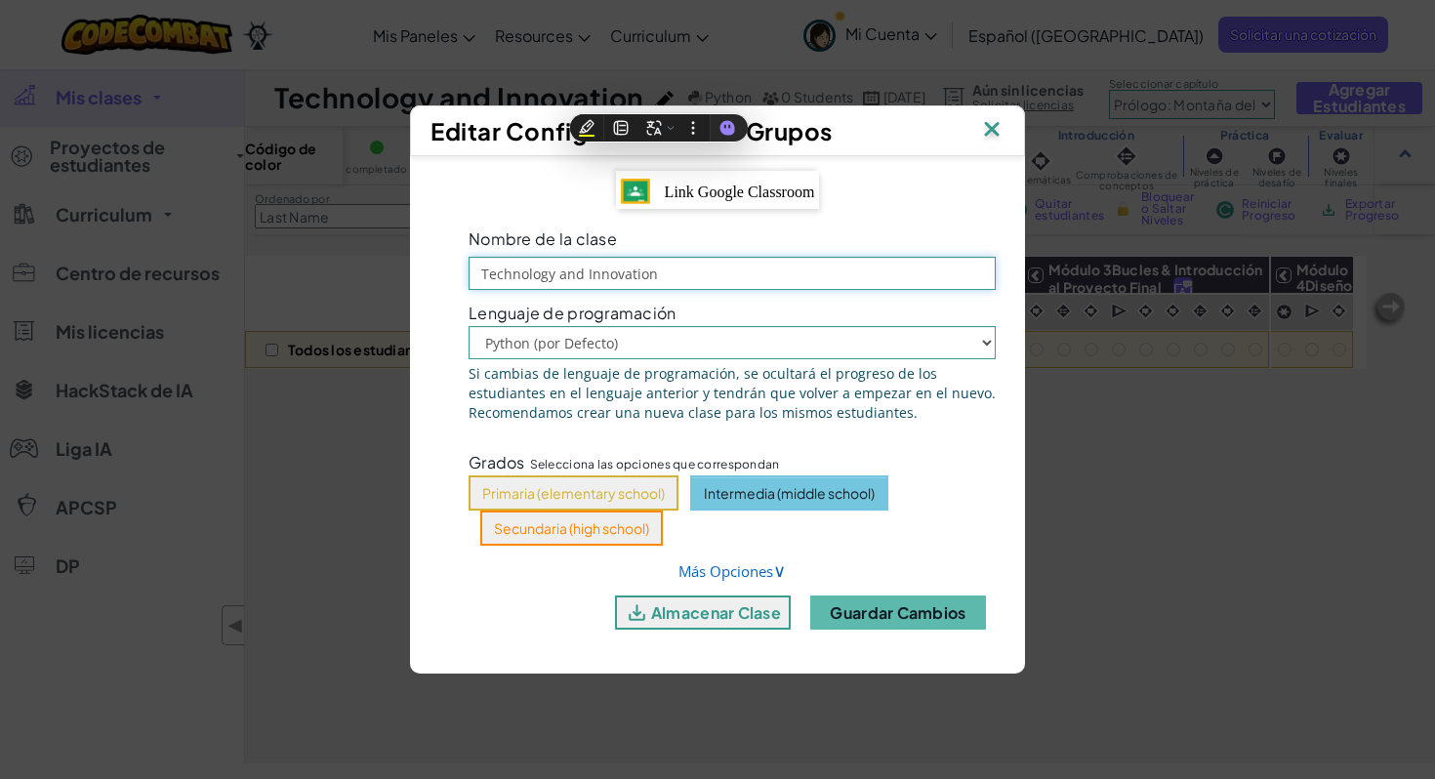
click at [682, 280] on input "Technology and Innovation" at bounding box center [732, 273] width 527 height 33
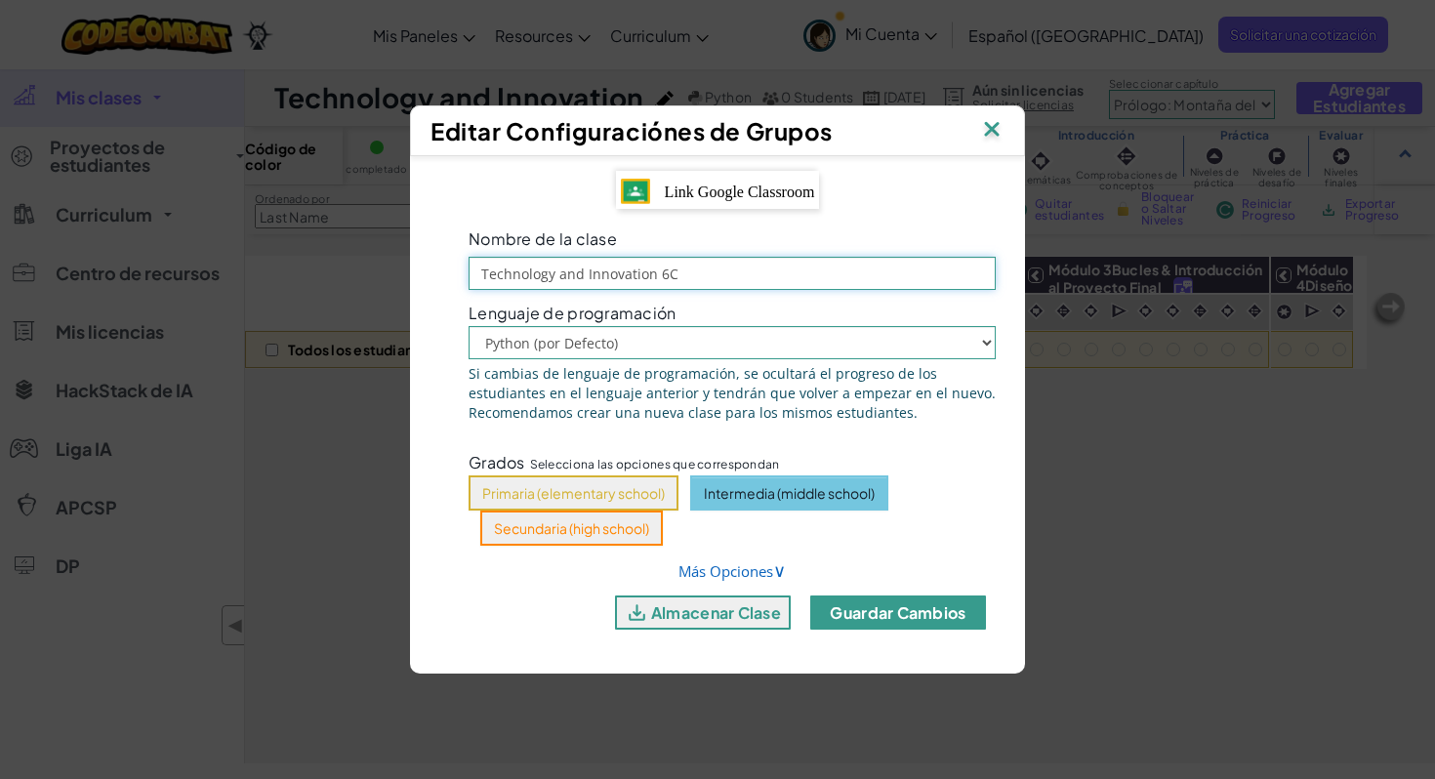
type input "Technology and Innovation 6C"
click at [886, 614] on button "Guardar cambios" at bounding box center [898, 612] width 176 height 34
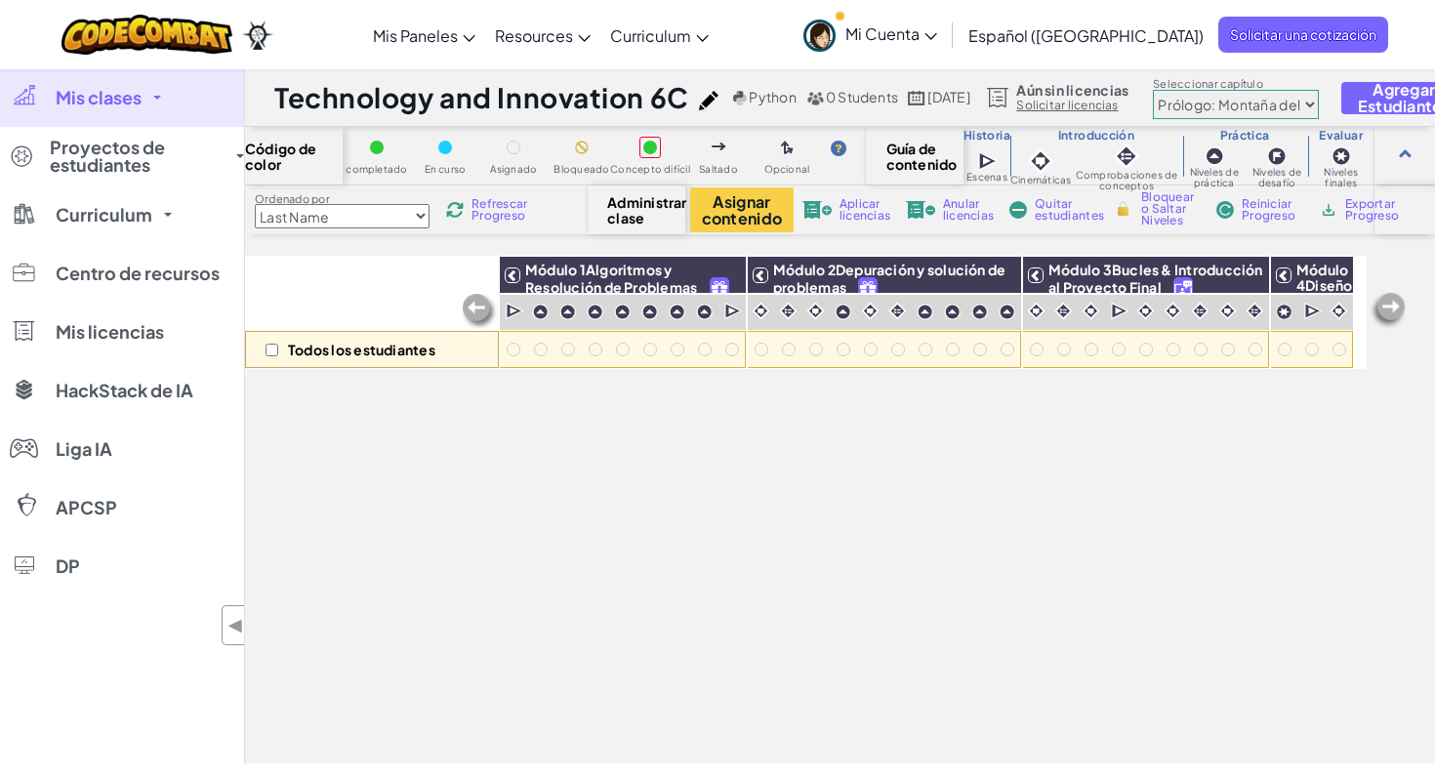
click at [891, 441] on div "Todos los estudiantes Módulo 1Algoritmos y Resolución de Problemas Módulo 2Depu…" at bounding box center [806, 401] width 1122 height 681
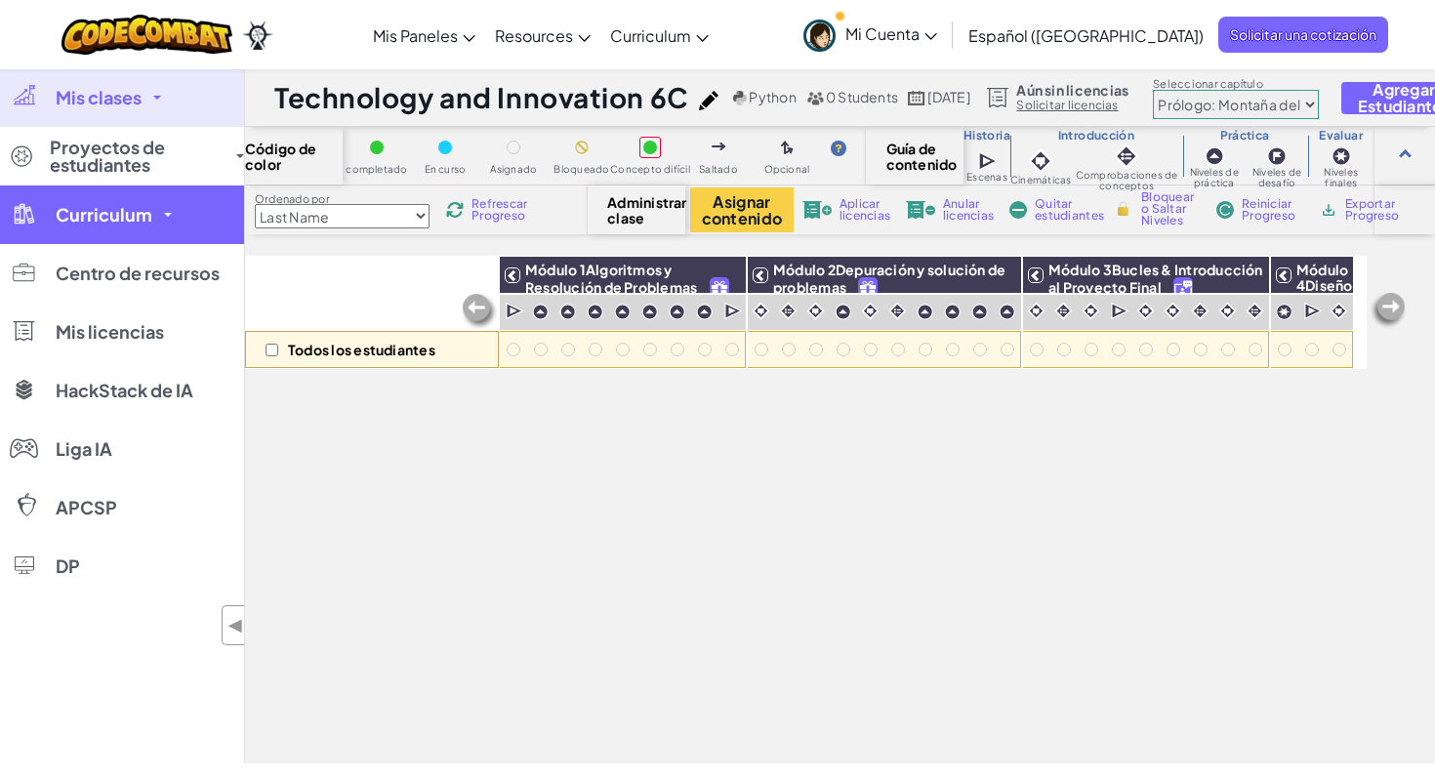
click at [138, 228] on link "Curriculum" at bounding box center [122, 214] width 244 height 59
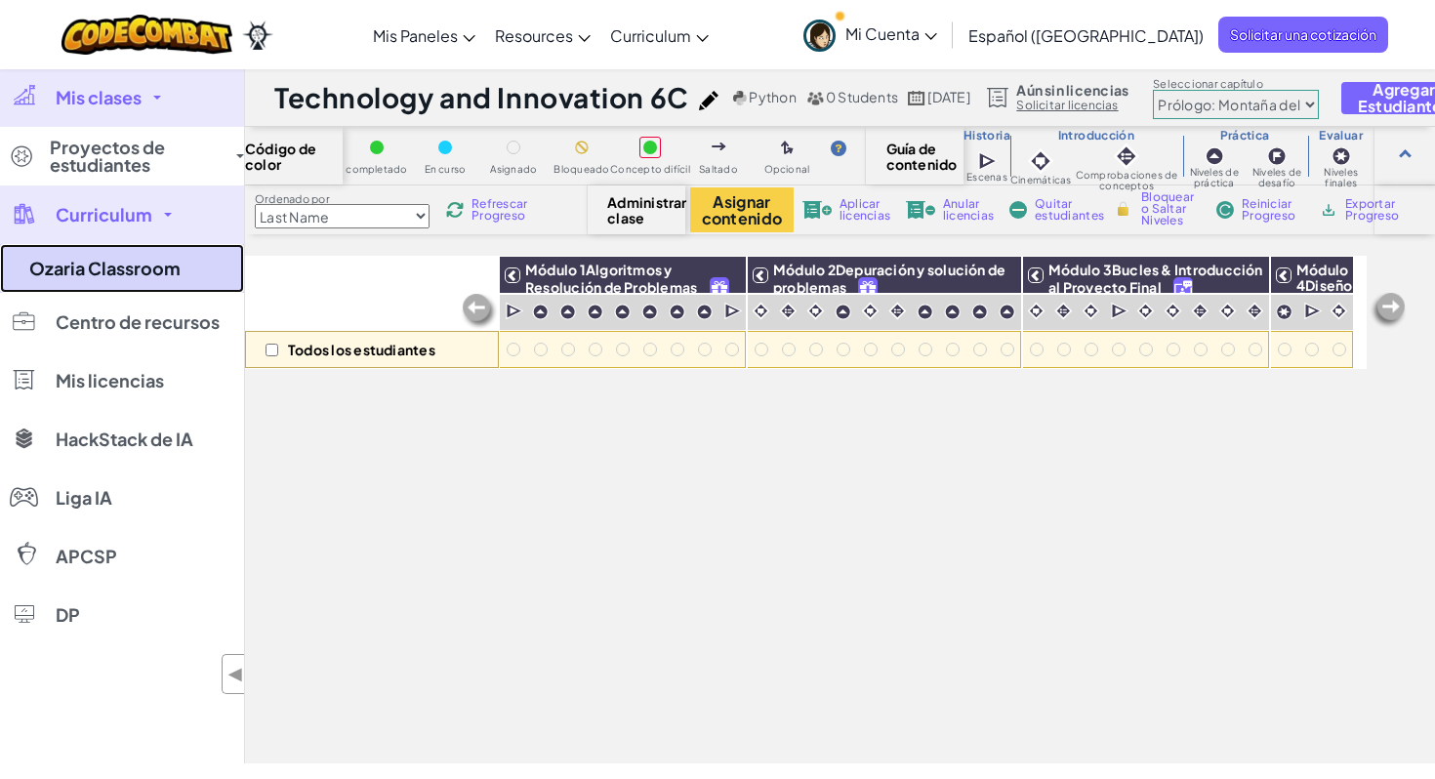
click at [128, 276] on link "Ozaria Classroom" at bounding box center [122, 268] width 244 height 49
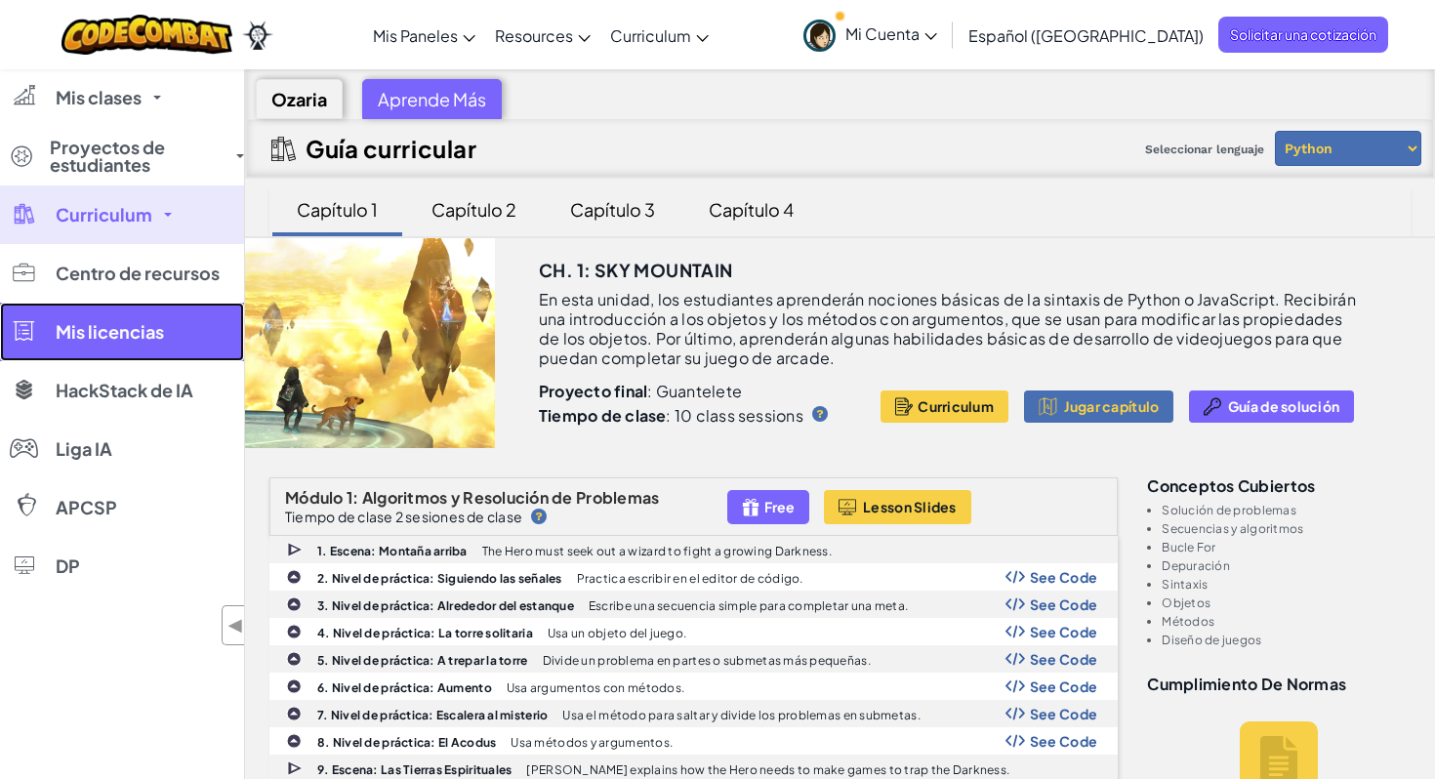
click at [103, 330] on span "Mis licencias" at bounding box center [110, 332] width 108 height 18
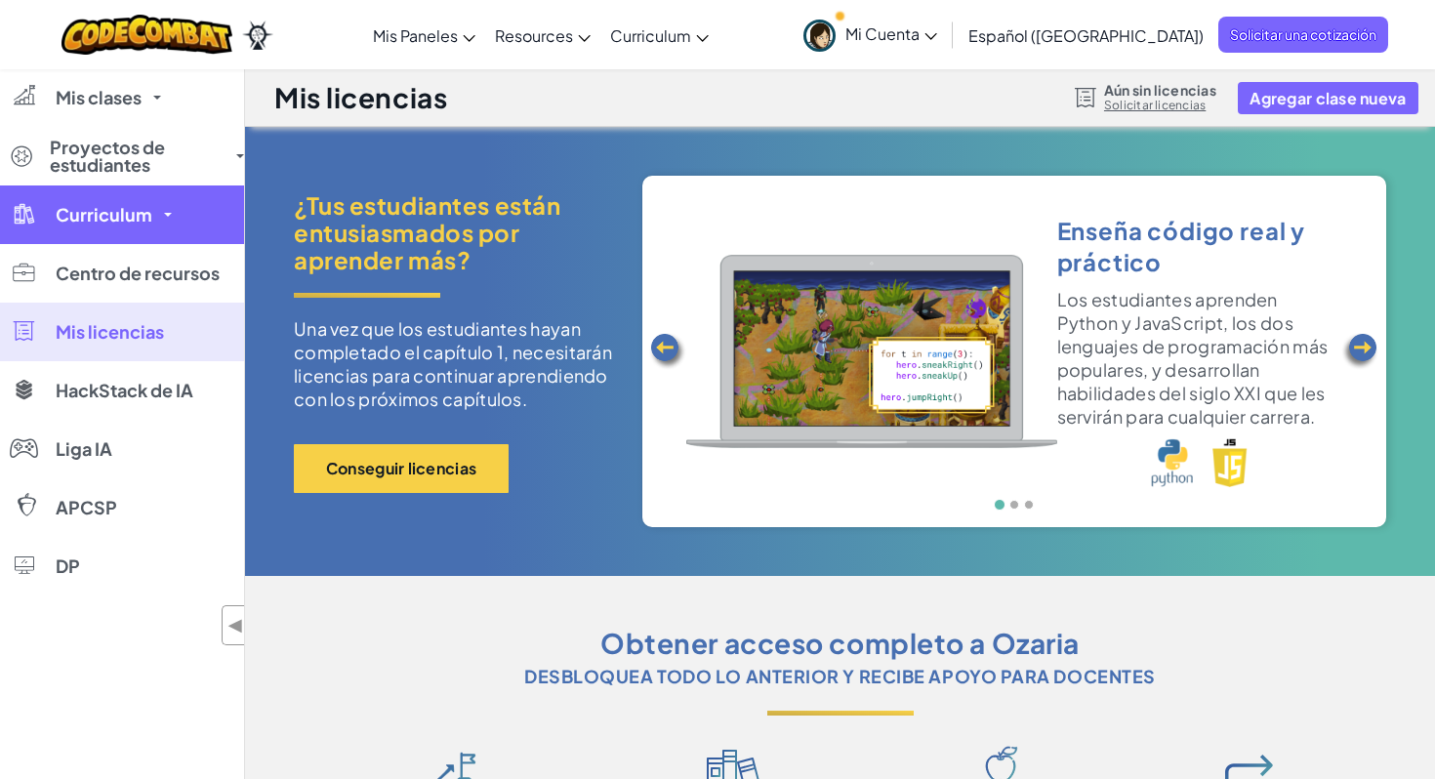
click at [142, 213] on span "Curriculum" at bounding box center [104, 215] width 97 height 18
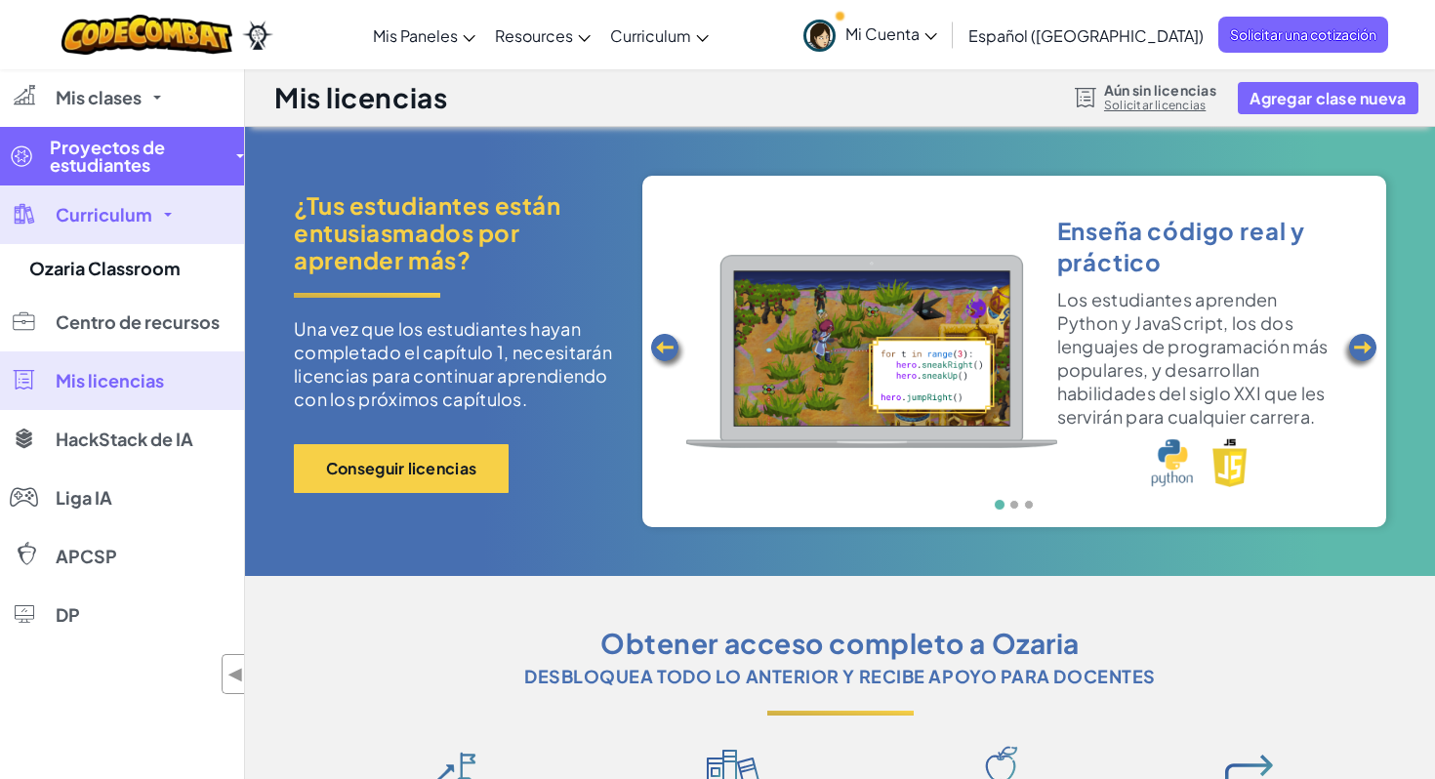
click at [144, 162] on span "Proyectos de estudiantes" at bounding box center [137, 156] width 175 height 35
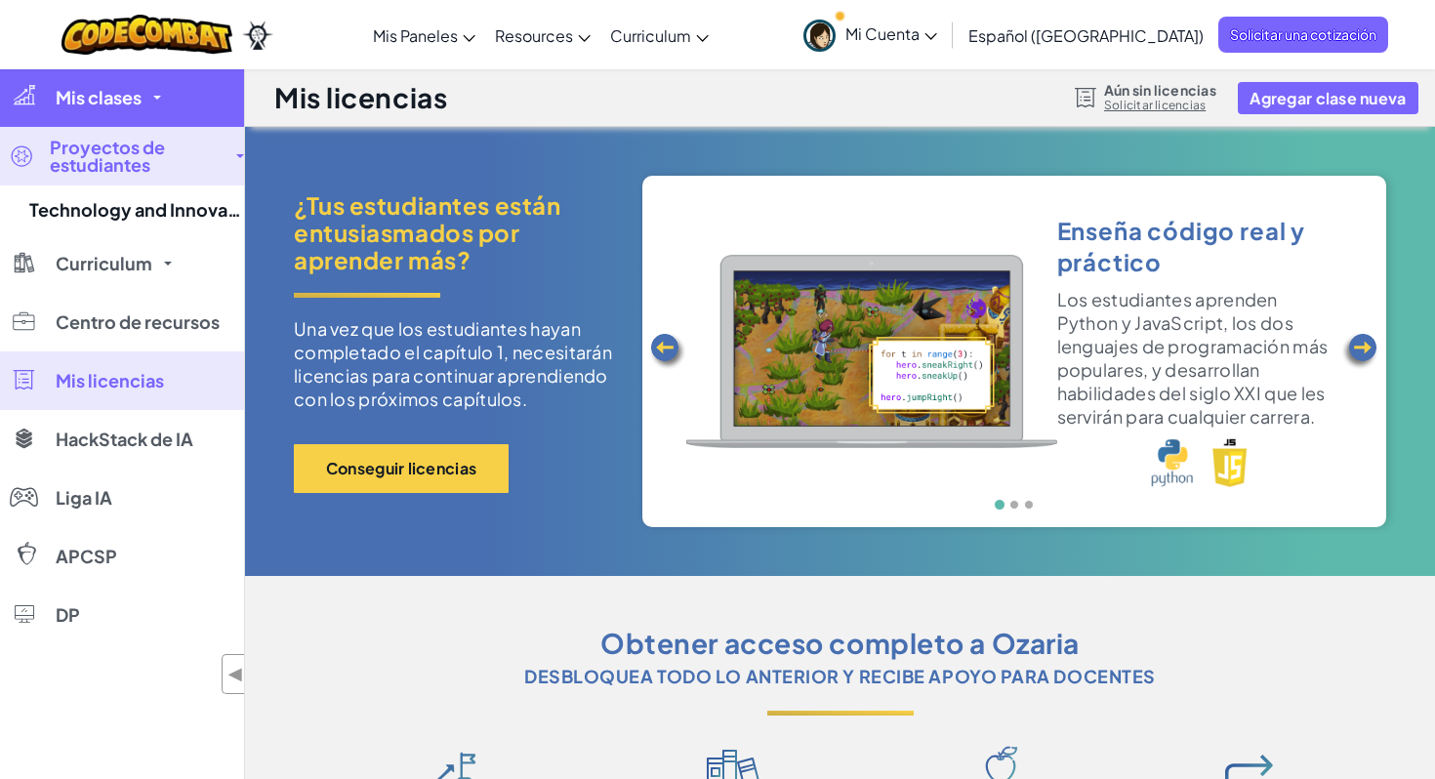
click at [150, 109] on link "Mis clases" at bounding box center [122, 97] width 244 height 59
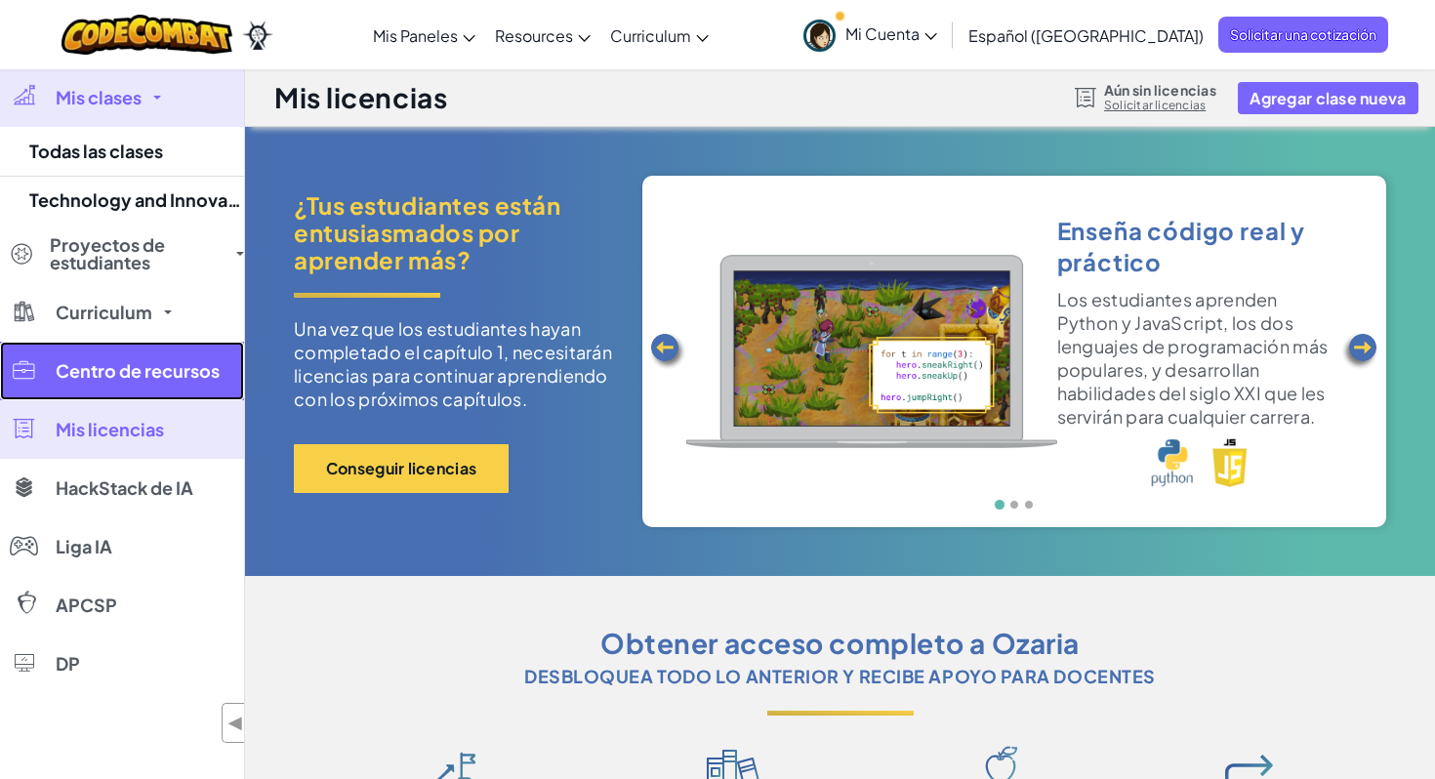
click at [132, 370] on span "Centro de recursos" at bounding box center [138, 371] width 164 height 18
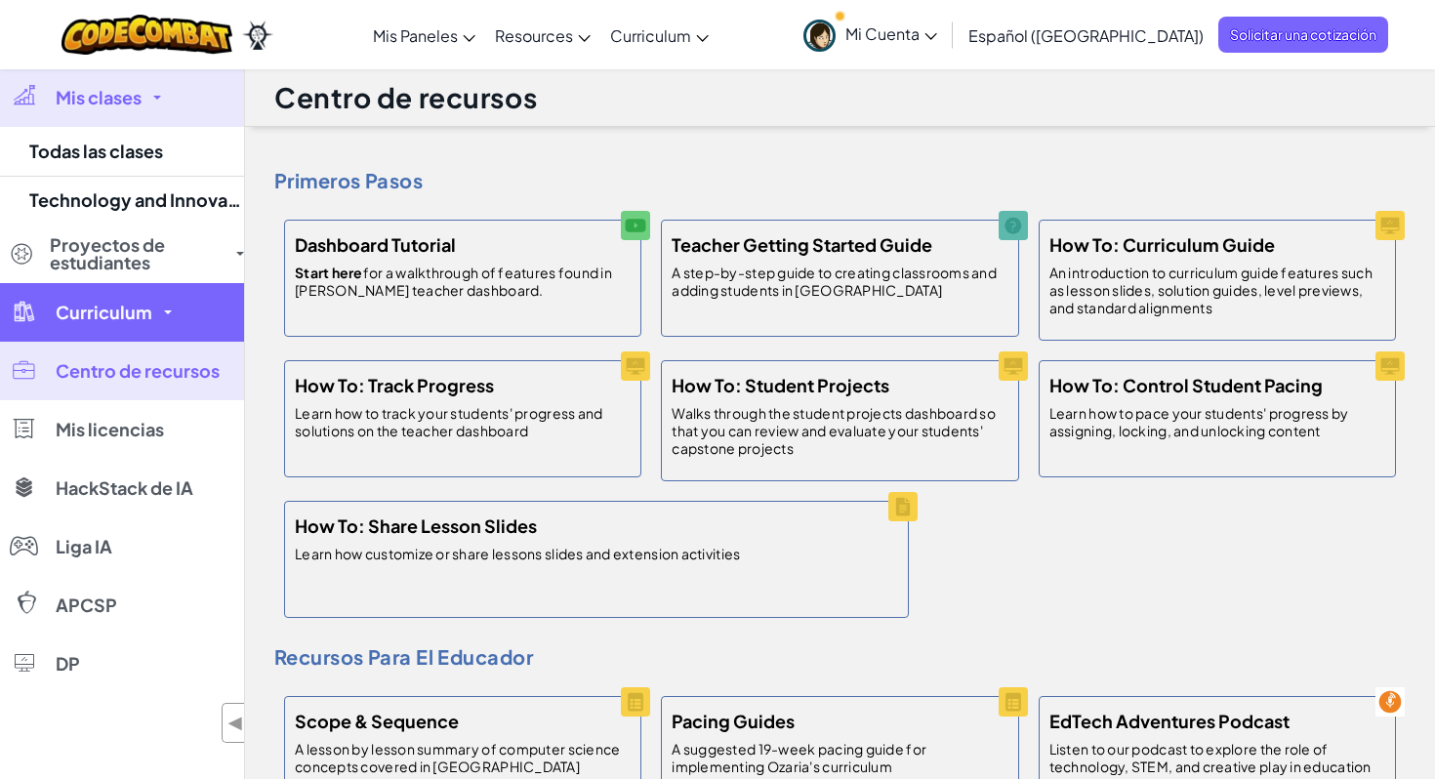
click at [141, 304] on span "Curriculum" at bounding box center [104, 313] width 97 height 18
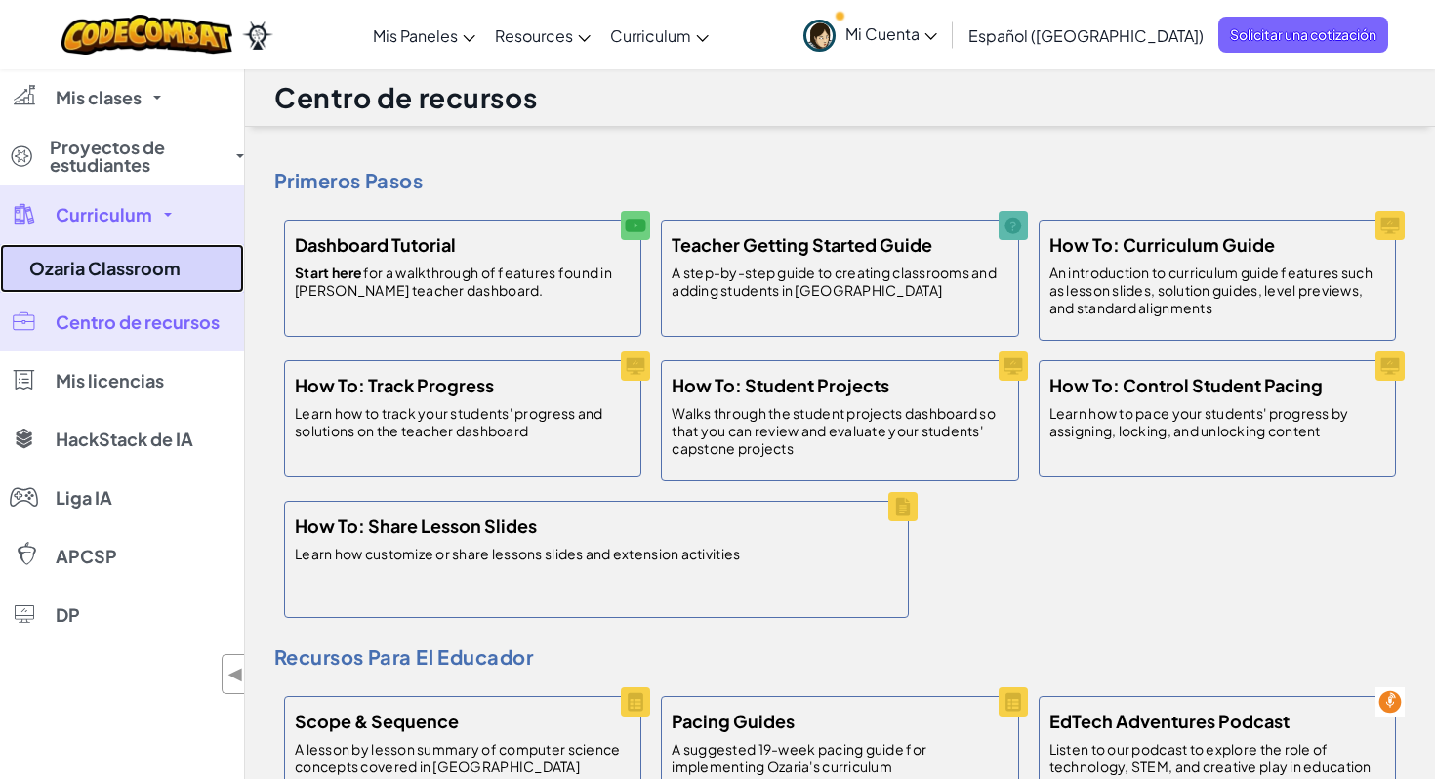
click at [143, 269] on link "Ozaria Classroom" at bounding box center [122, 268] width 244 height 49
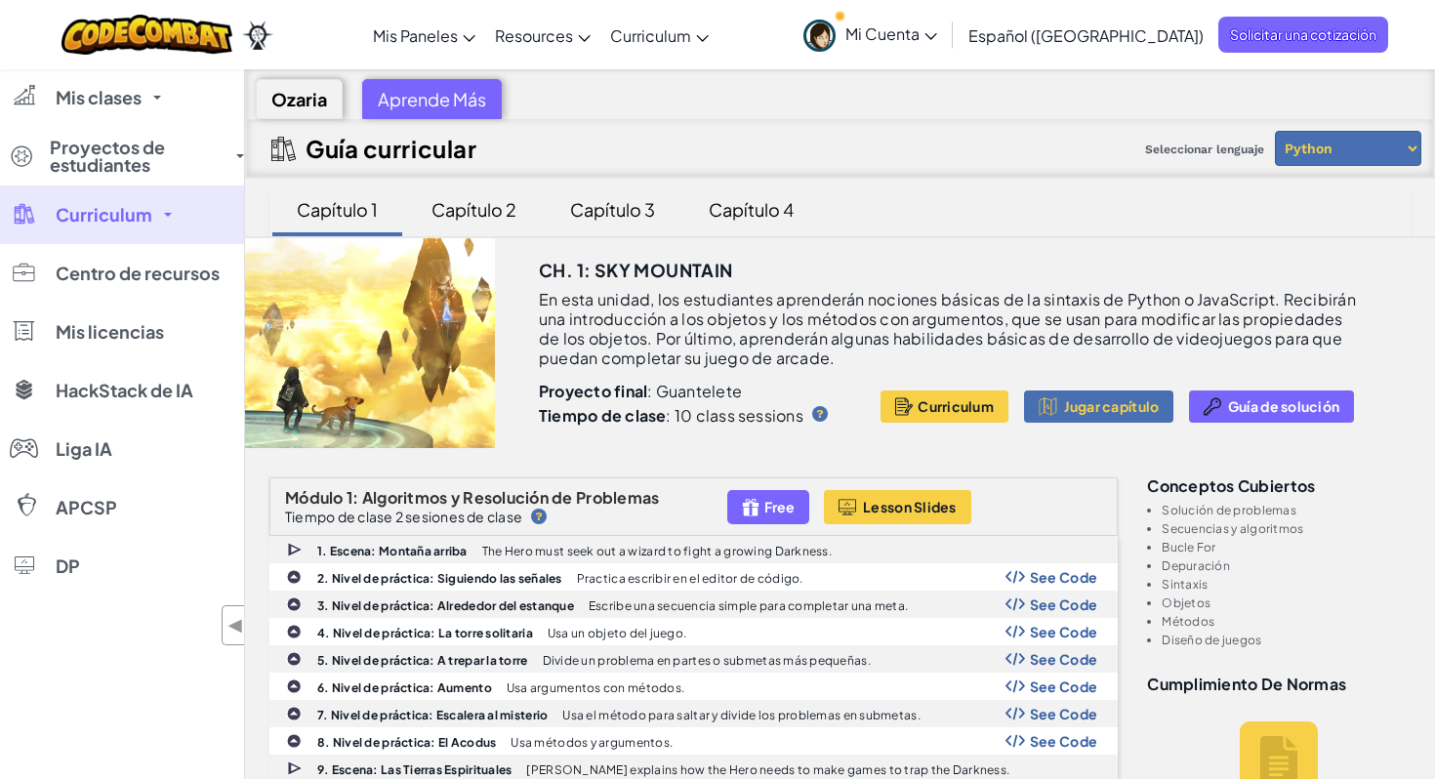
click at [148, 219] on span "Curriculum" at bounding box center [104, 215] width 97 height 18
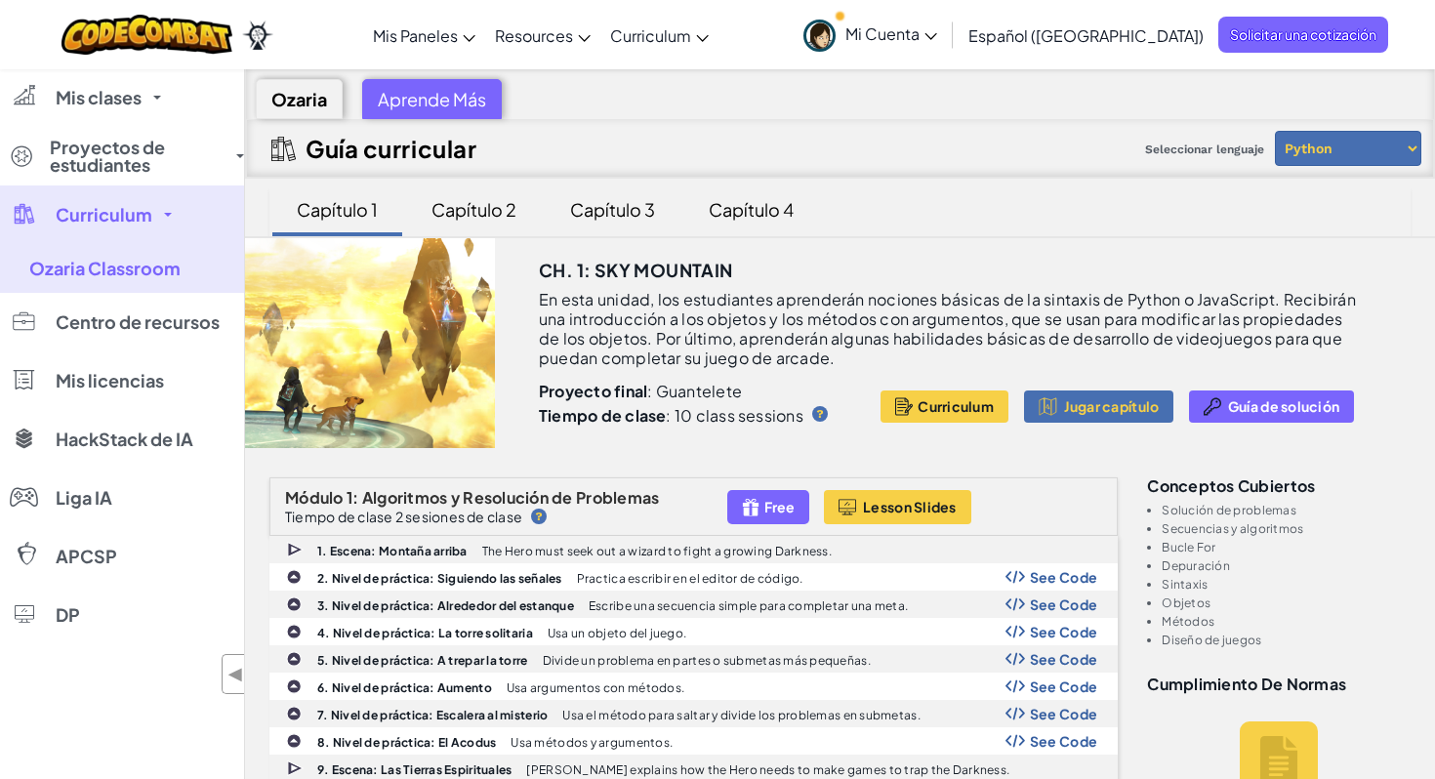
click at [307, 110] on div "Ozaria" at bounding box center [299, 99] width 87 height 40
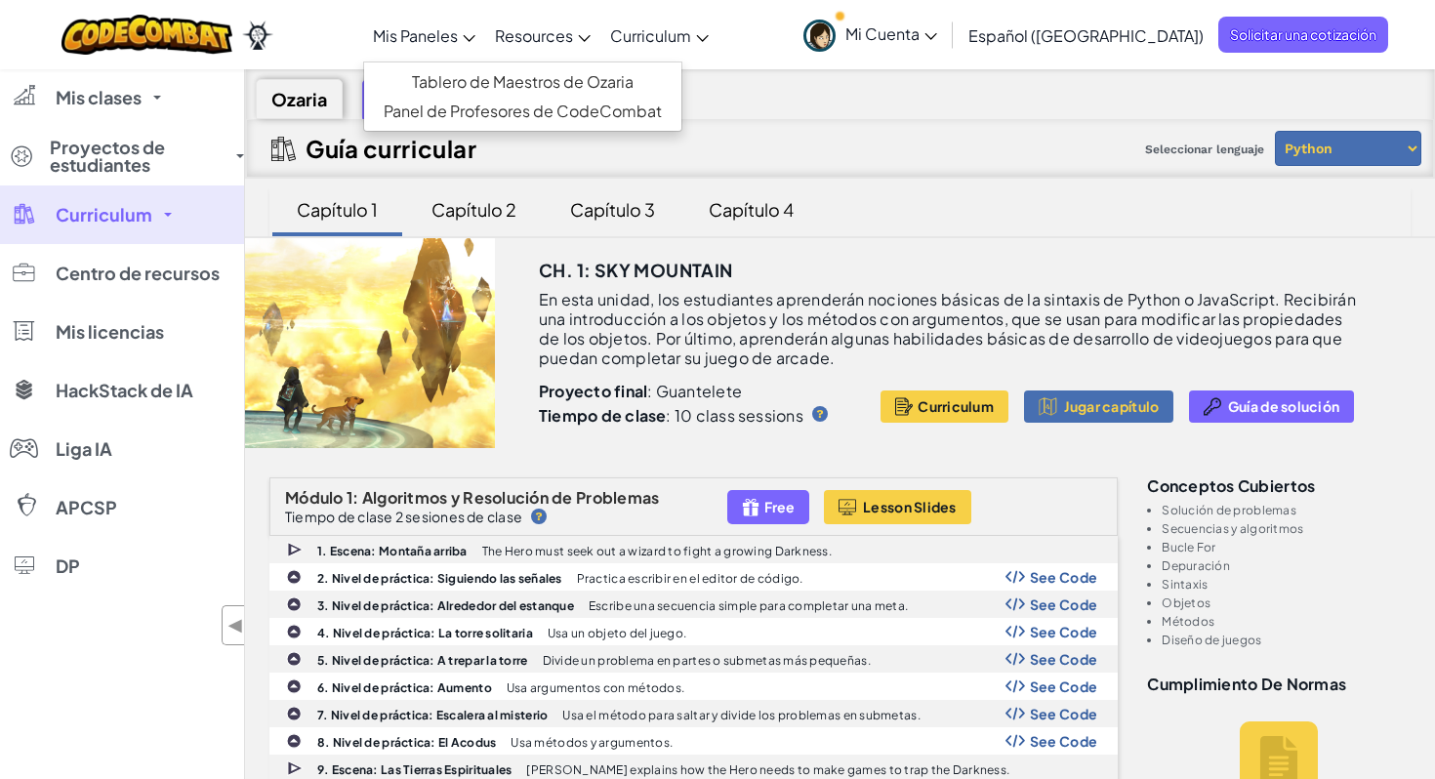
click at [456, 34] on span "Mis Paneles" at bounding box center [415, 35] width 85 height 21
click at [472, 63] on ul "Tablero de Maestros de Ozaria Panel de Profesores de CodeCombat" at bounding box center [522, 97] width 319 height 70
click at [469, 86] on link "Tablero de Maestros de Ozaria" at bounding box center [522, 81] width 317 height 29
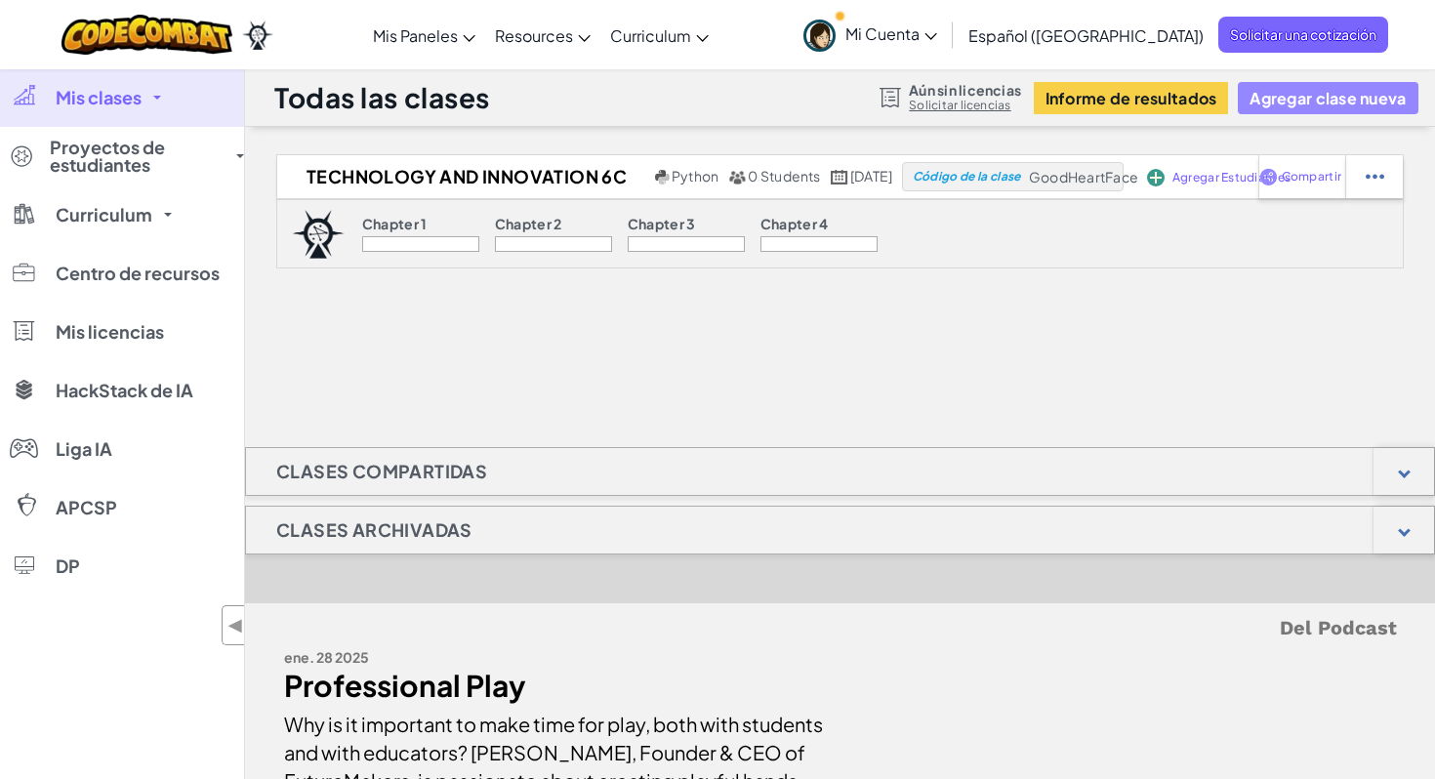
click at [1333, 100] on button "Agregar clase nueva" at bounding box center [1328, 98] width 180 height 32
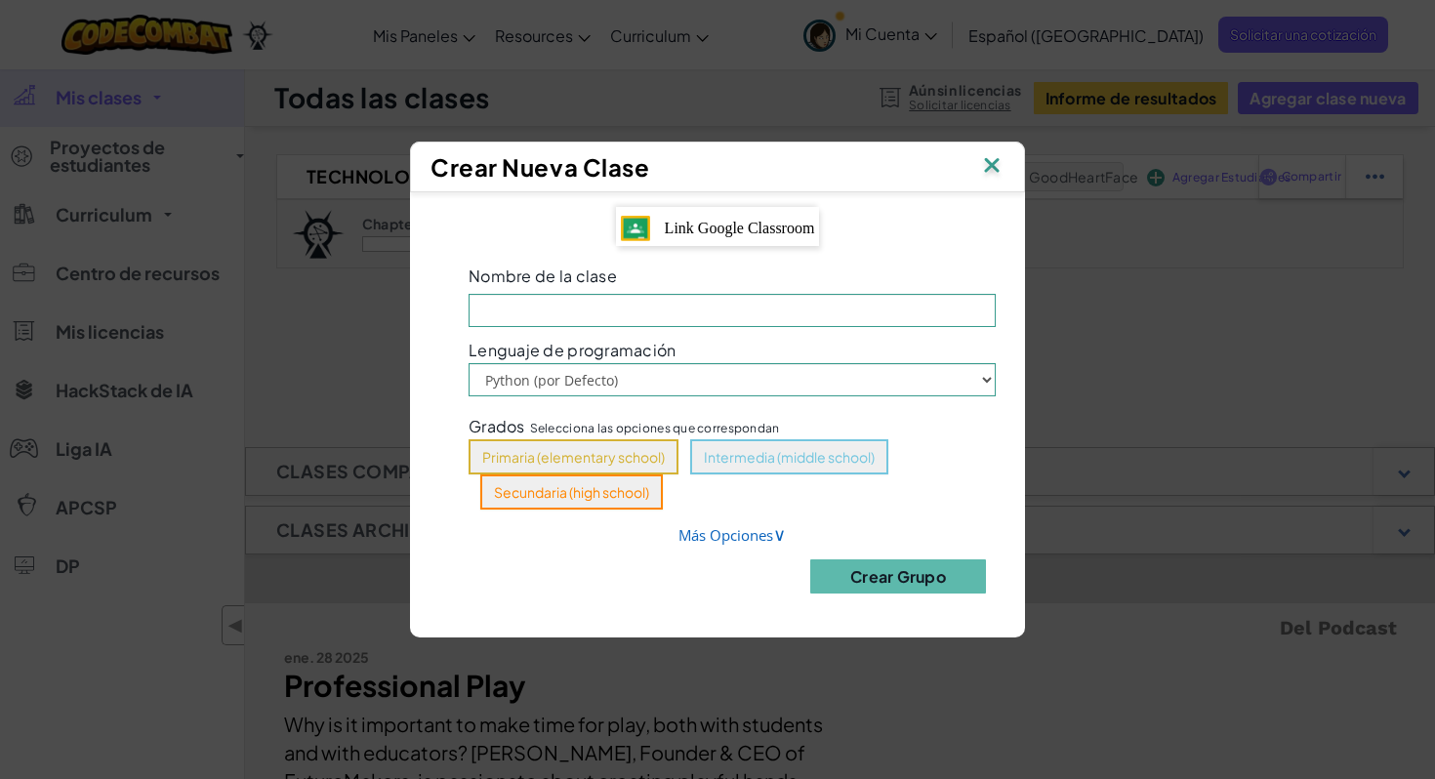
drag, startPoint x: 762, startPoint y: 160, endPoint x: 912, endPoint y: 195, distance: 153.4
click at [912, 196] on div "Crear Nueva Clase Link Google Classroom Nombre de la clase El campo es obligato…" at bounding box center [717, 390] width 615 height 496
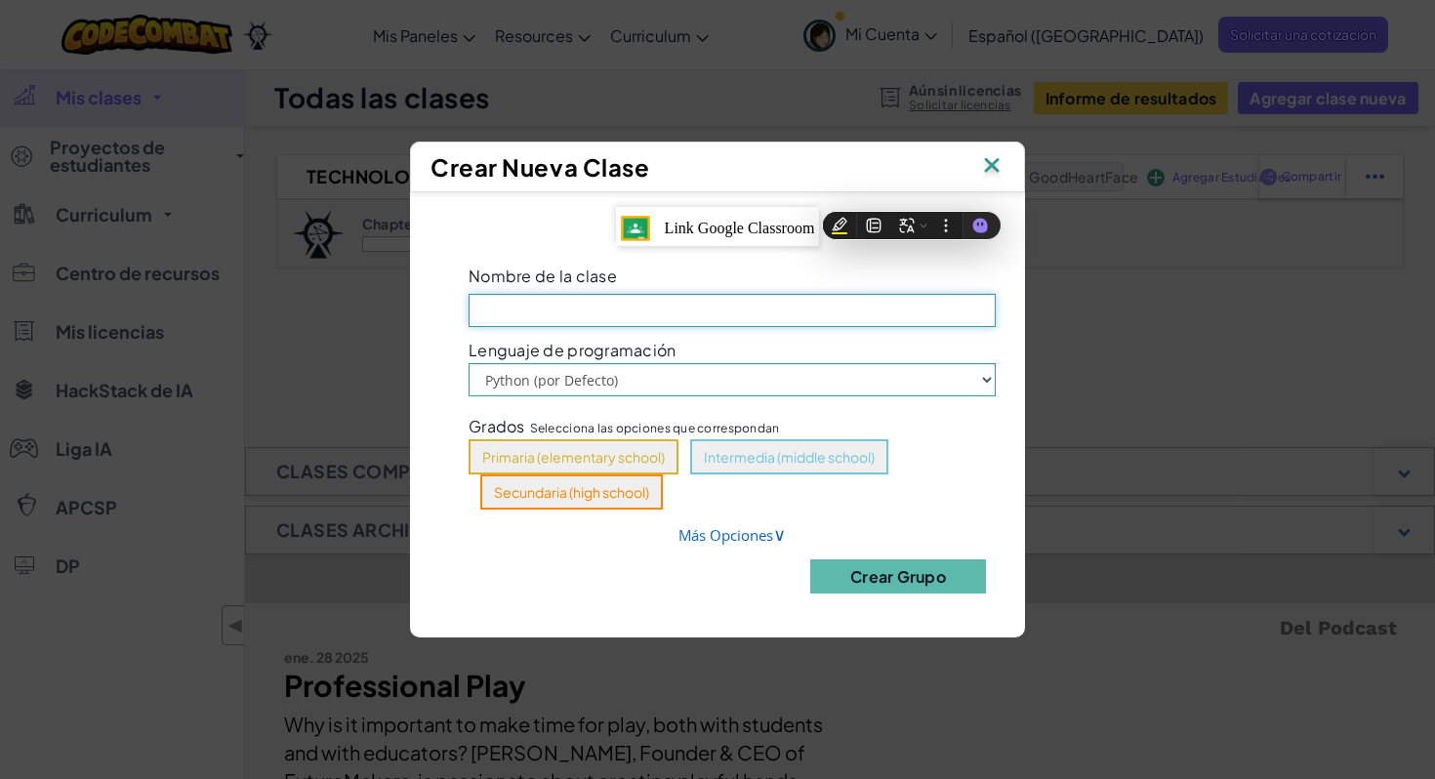
click at [555, 309] on input "Nombre de la clase El campo es obligatorio" at bounding box center [732, 310] width 527 height 33
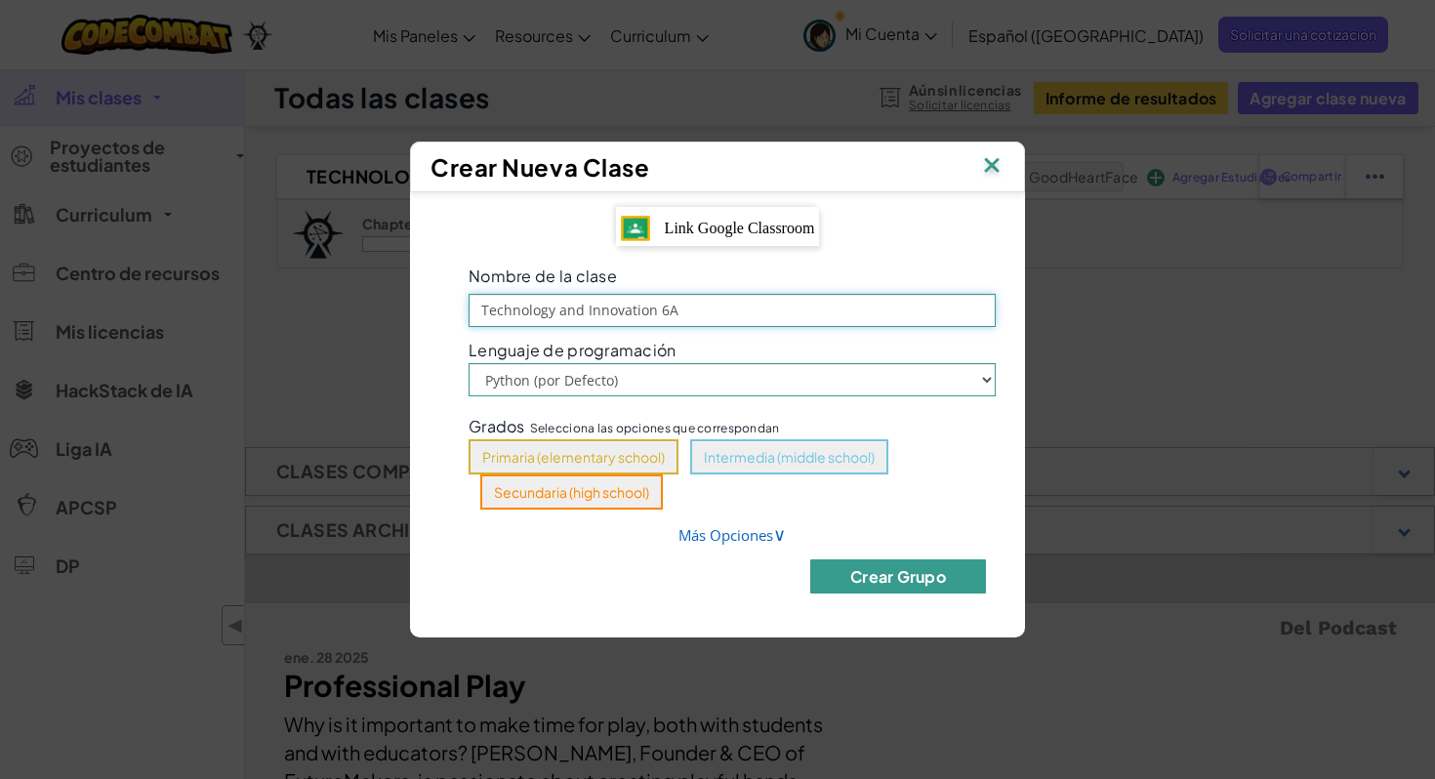
type input "Technology and Innovation 6A"
click at [928, 579] on button "Crear Grupo" at bounding box center [898, 576] width 176 height 34
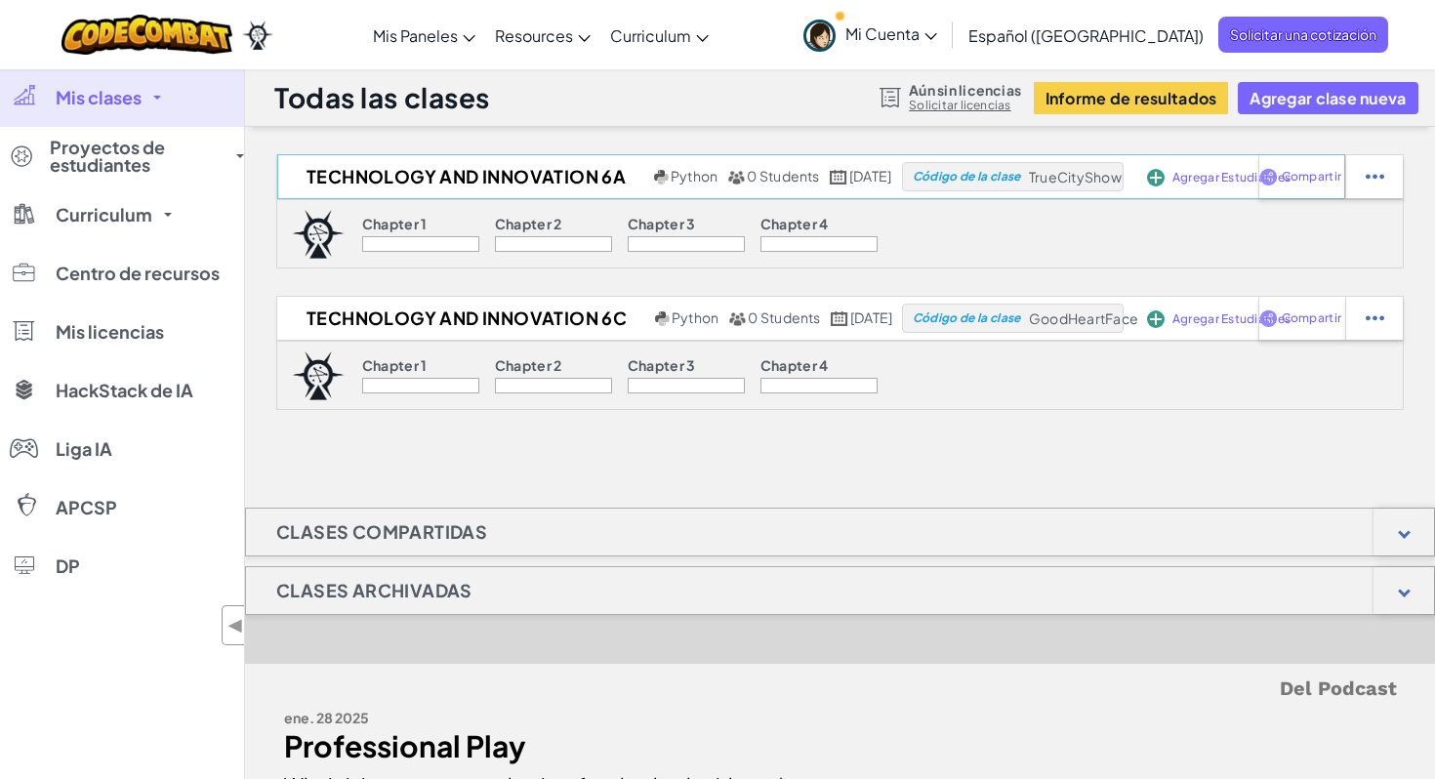
click at [1211, 175] on span "Agregar Estudiantes" at bounding box center [1231, 178] width 118 height 12
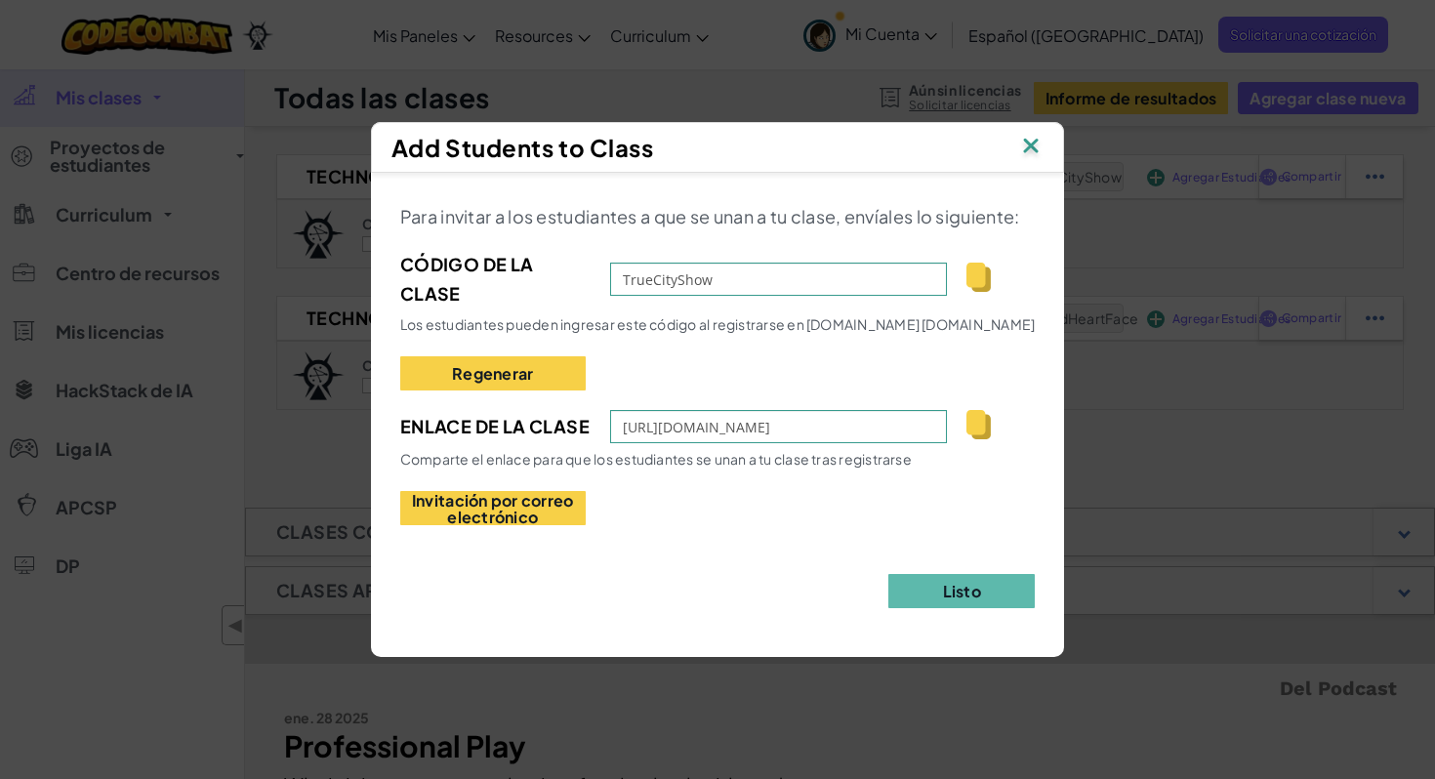
click at [1035, 144] on img at bounding box center [1030, 147] width 25 height 29
